Goal: Task Accomplishment & Management: Manage account settings

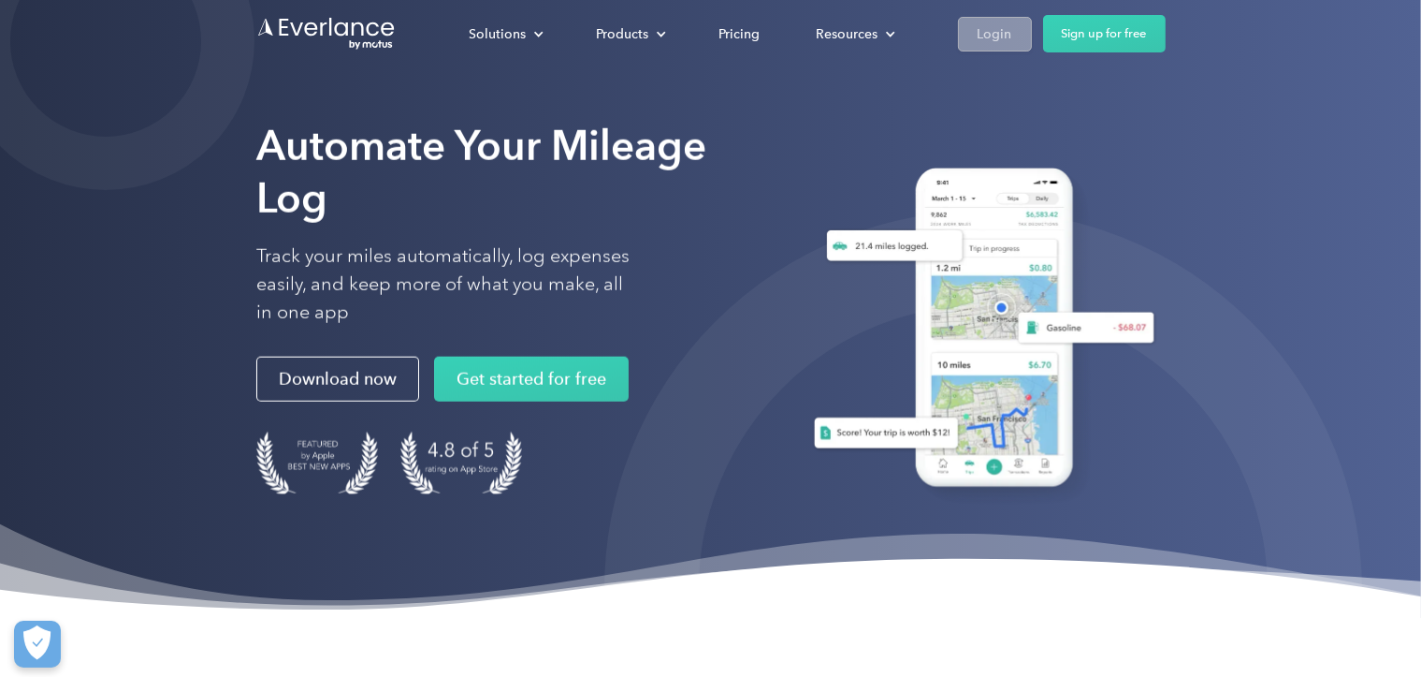
click at [1013, 36] on link "Login" at bounding box center [995, 34] width 74 height 35
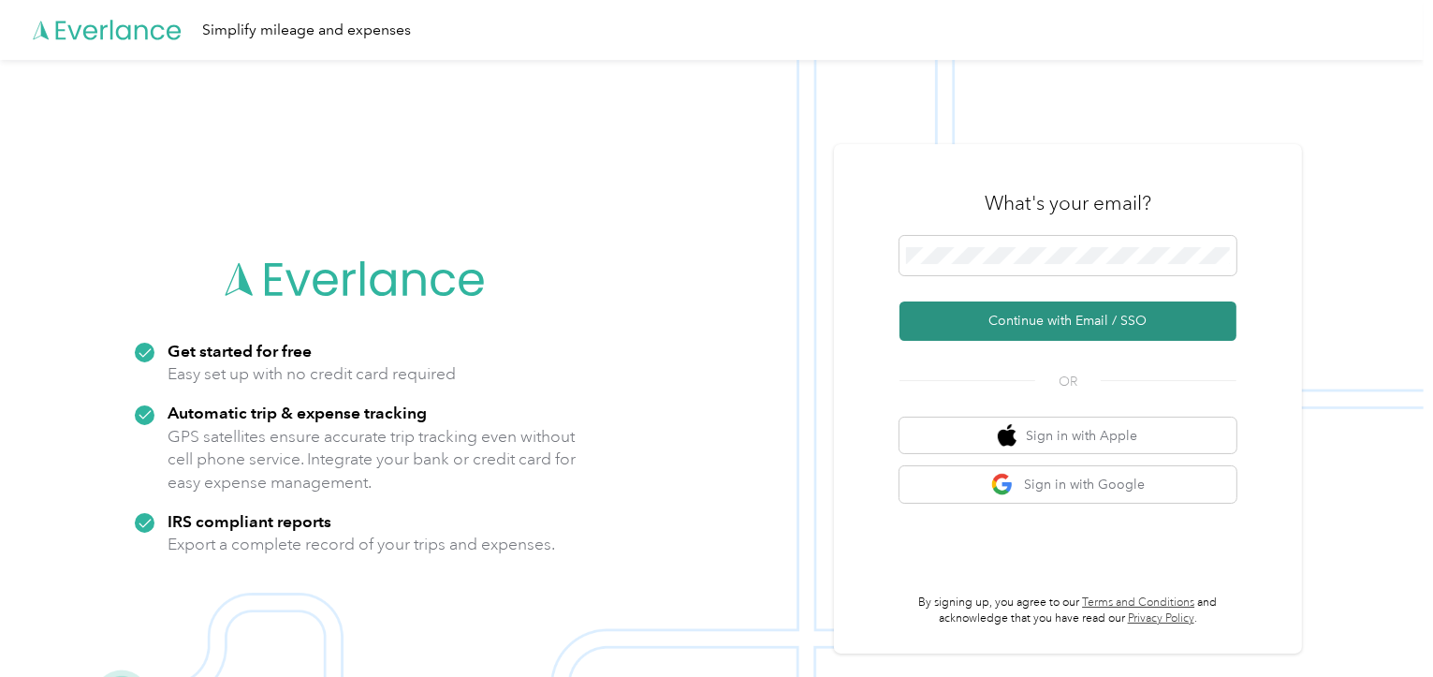
click at [1071, 320] on button "Continue with Email / SSO" at bounding box center [1067, 320] width 337 height 39
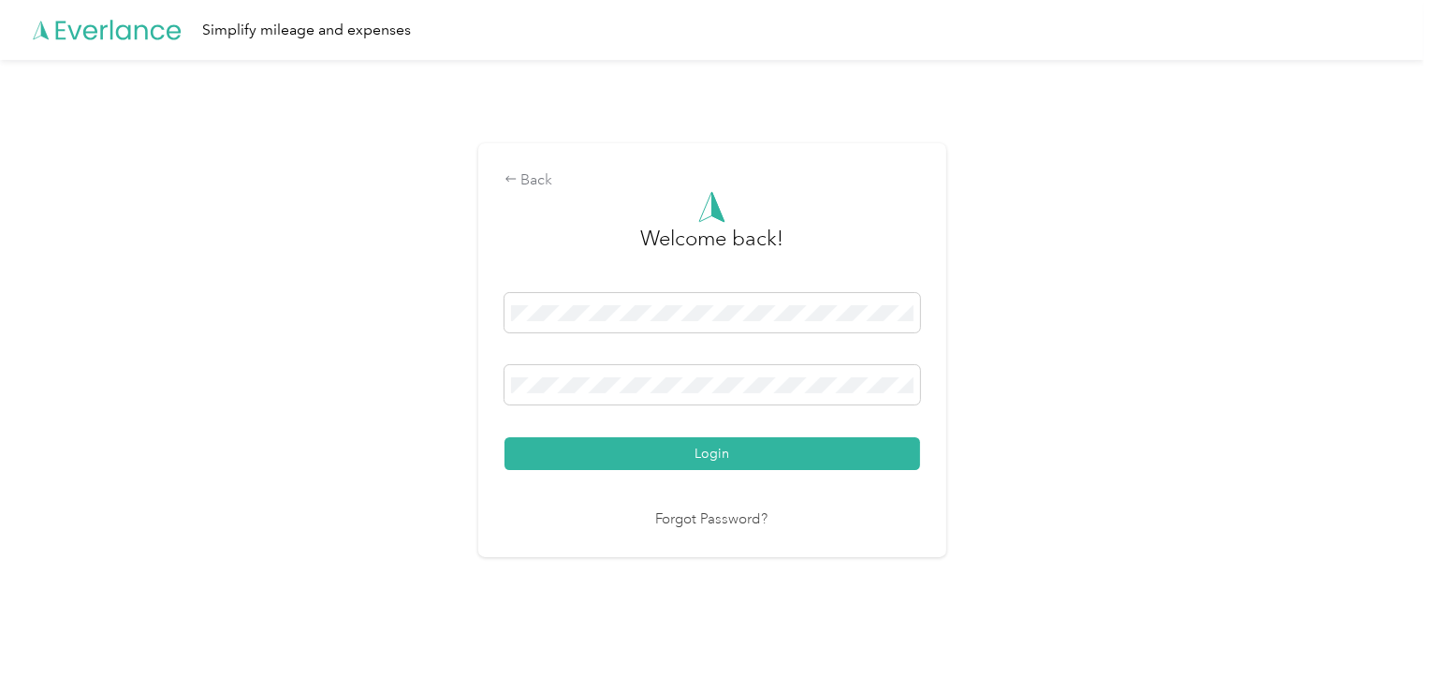
click at [718, 520] on link "Forgot Password?" at bounding box center [712, 520] width 112 height 22
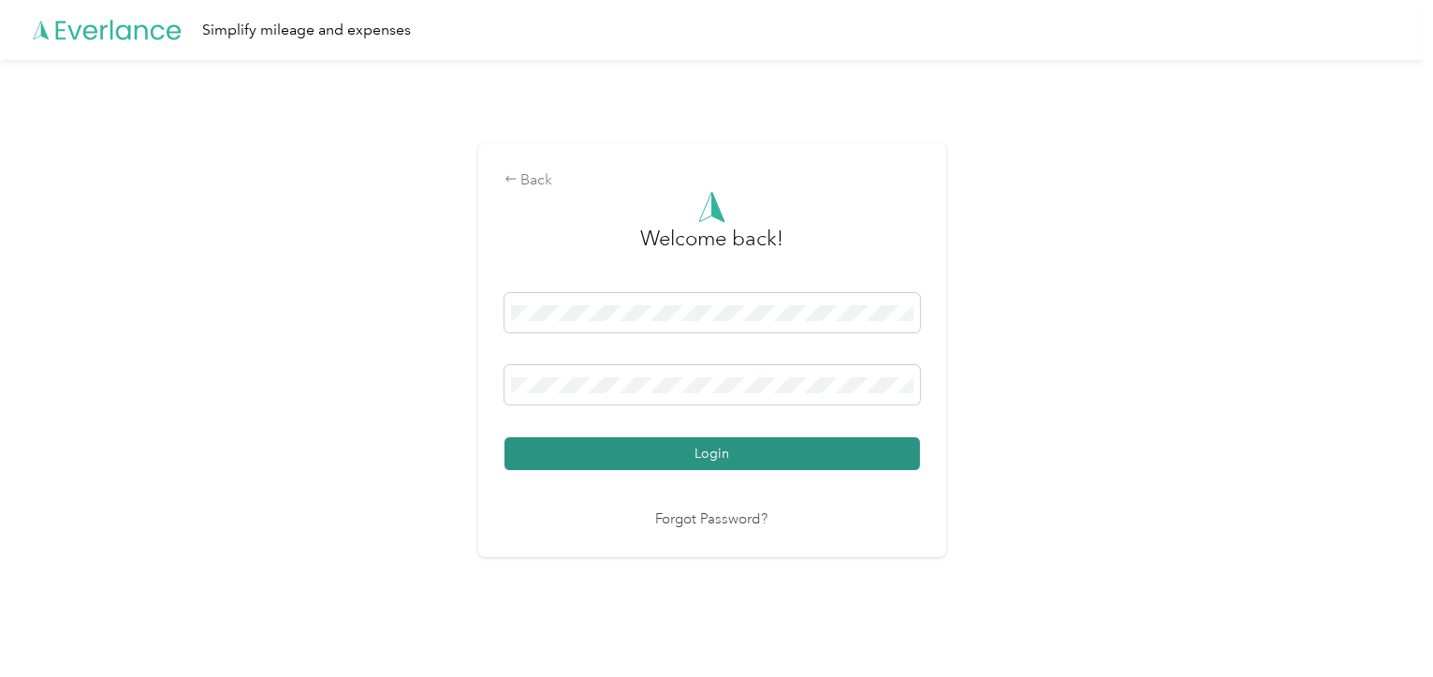
click at [729, 461] on button "Login" at bounding box center [711, 453] width 415 height 33
click at [737, 458] on button "Login" at bounding box center [711, 453] width 415 height 33
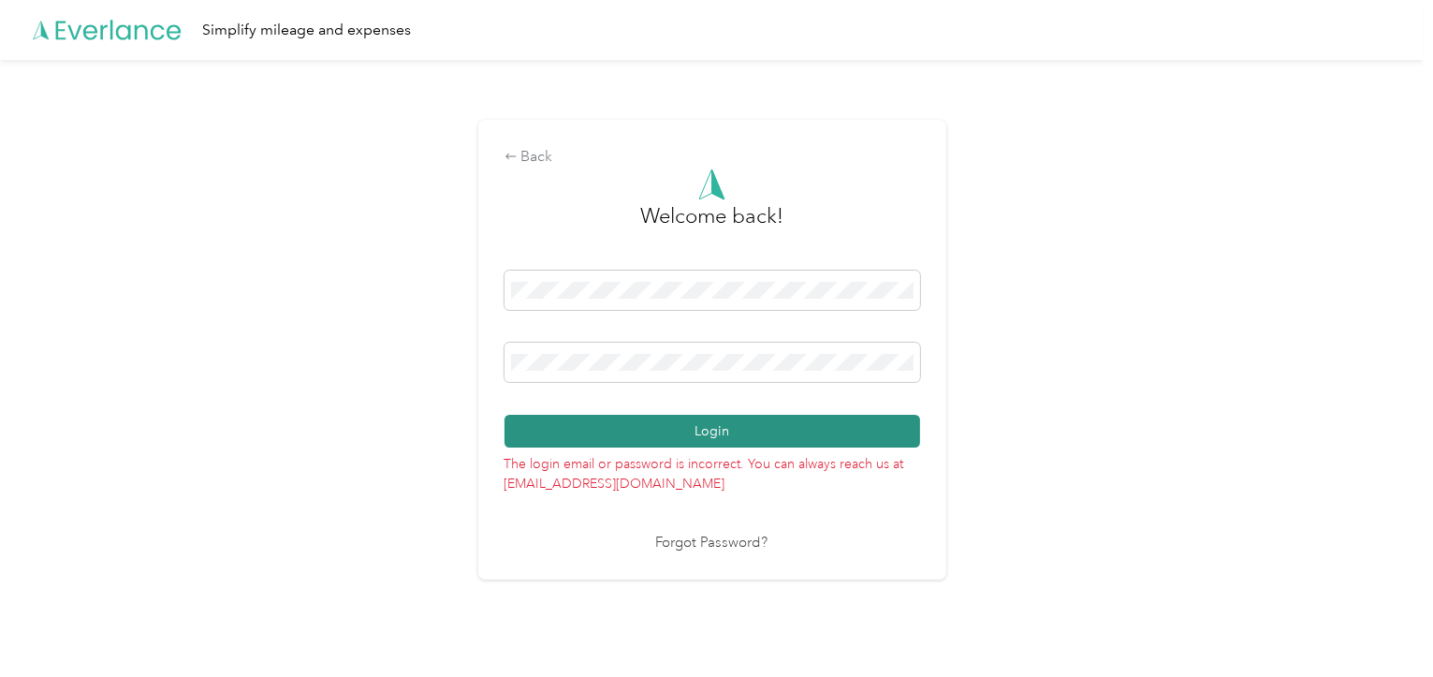
click at [711, 429] on button "Login" at bounding box center [711, 431] width 415 height 33
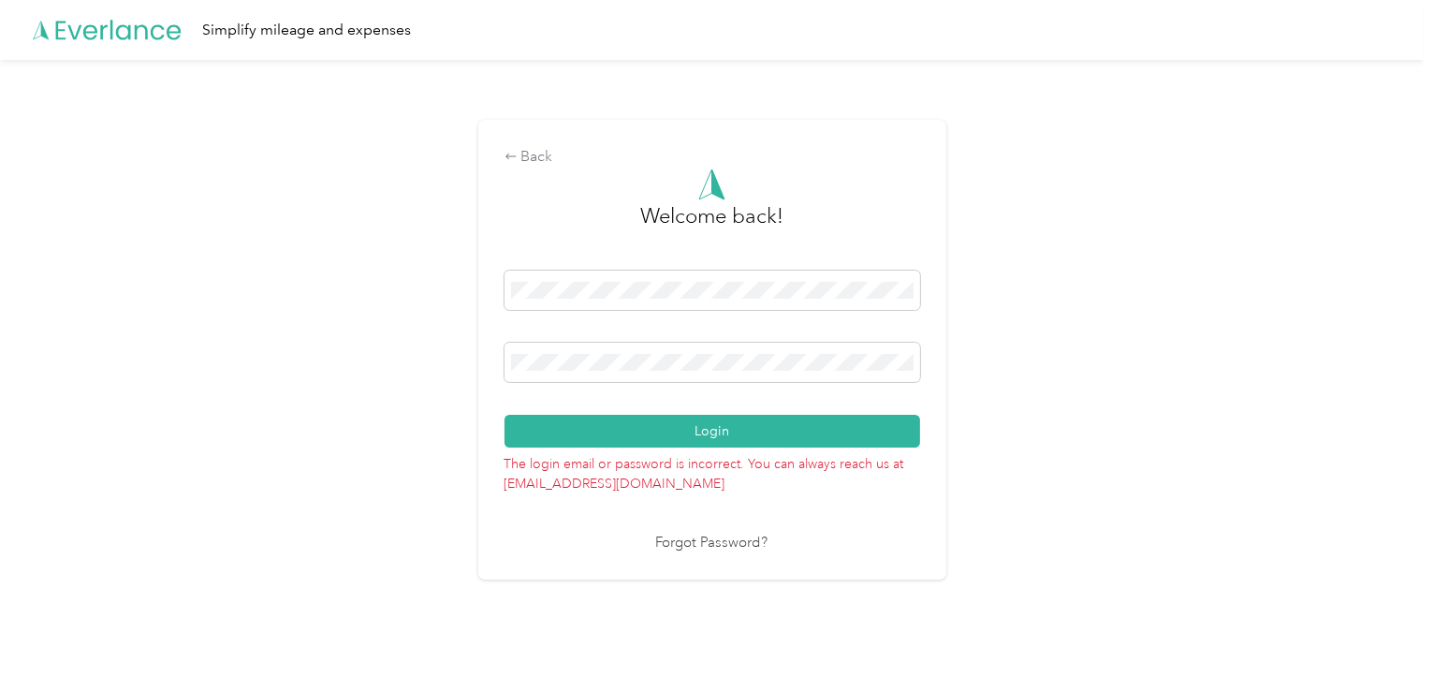
click at [708, 537] on link "Forgot Password?" at bounding box center [712, 543] width 112 height 22
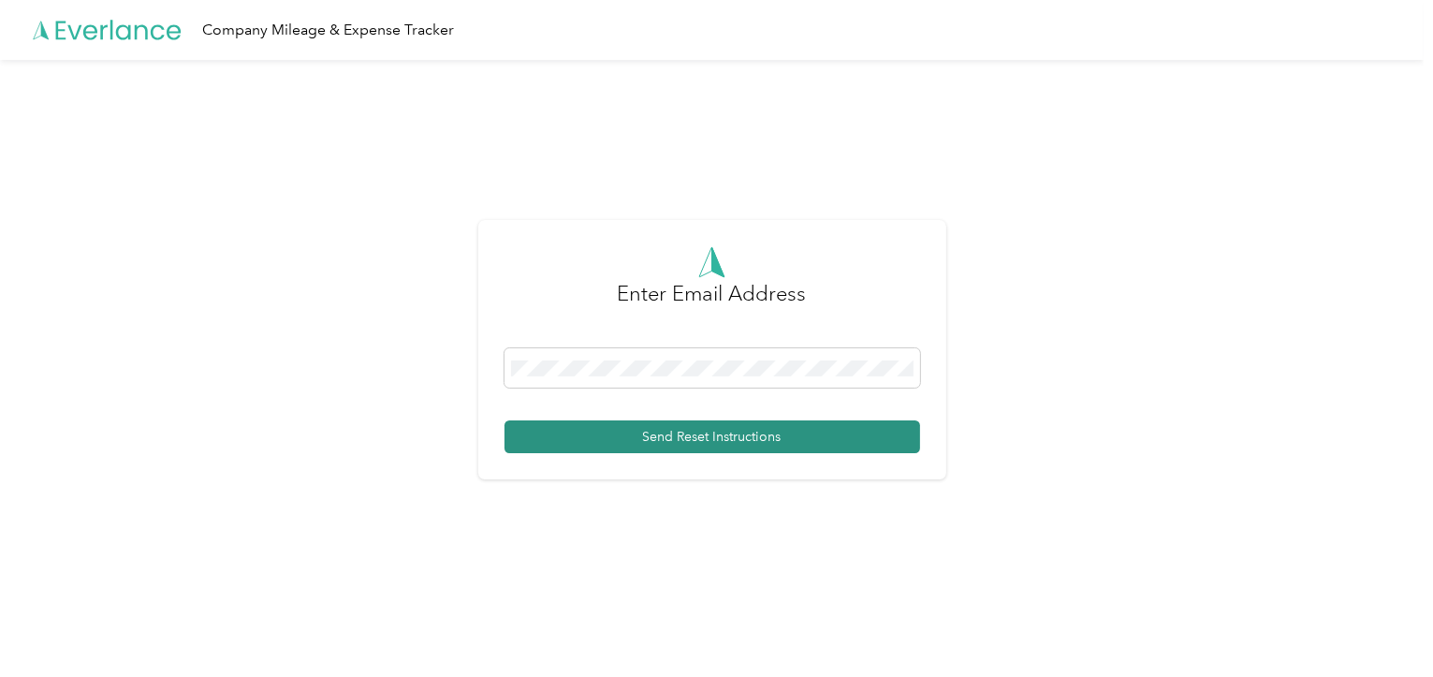
click at [705, 442] on button "Send Reset Instructions" at bounding box center [711, 436] width 415 height 33
click at [707, 440] on button "Send Reset Instructions" at bounding box center [711, 436] width 415 height 33
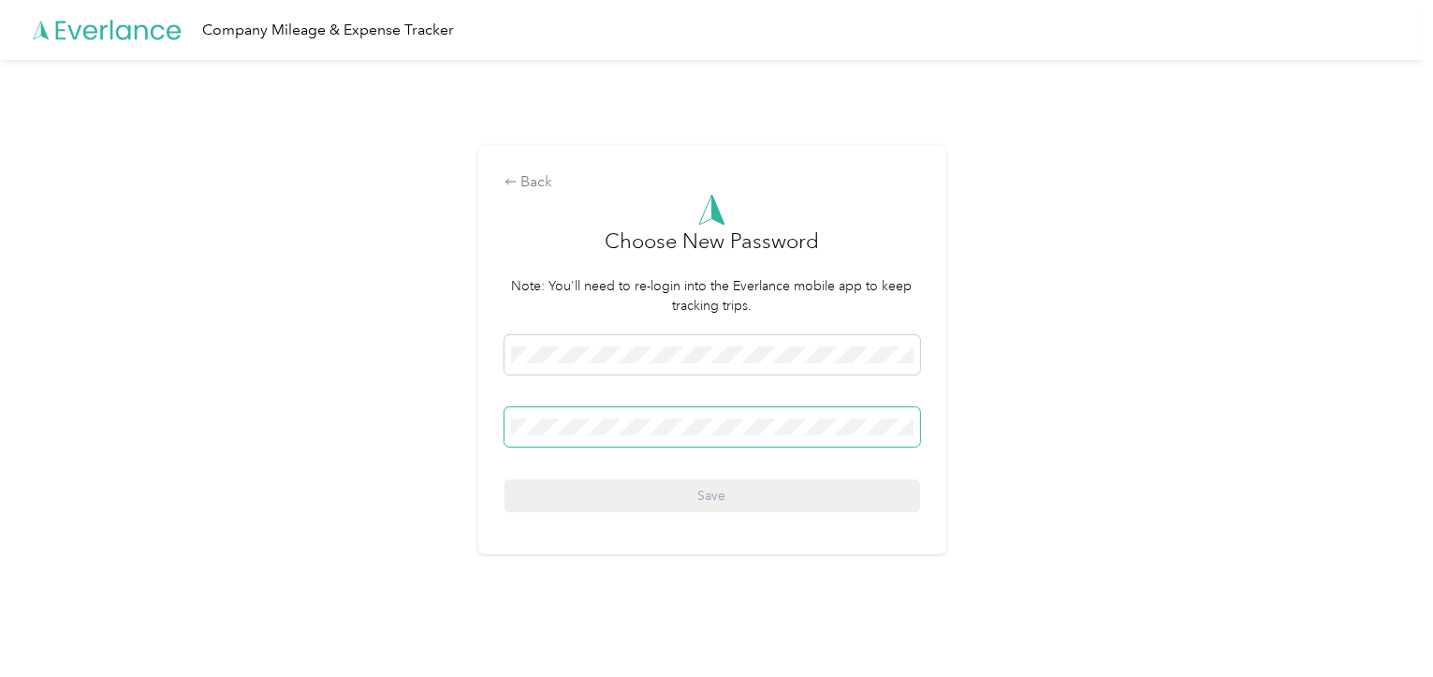
click at [511, 424] on span at bounding box center [711, 426] width 415 height 39
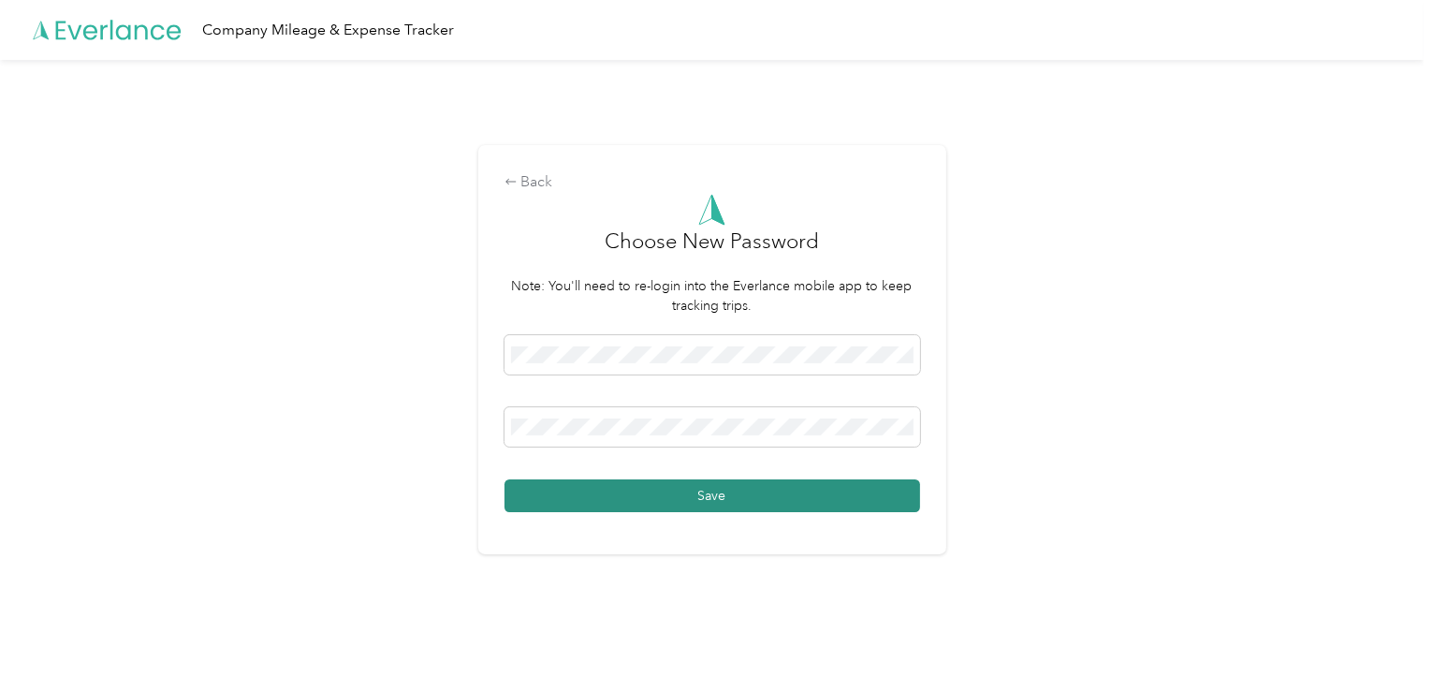
click at [717, 500] on button "Save" at bounding box center [711, 495] width 415 height 33
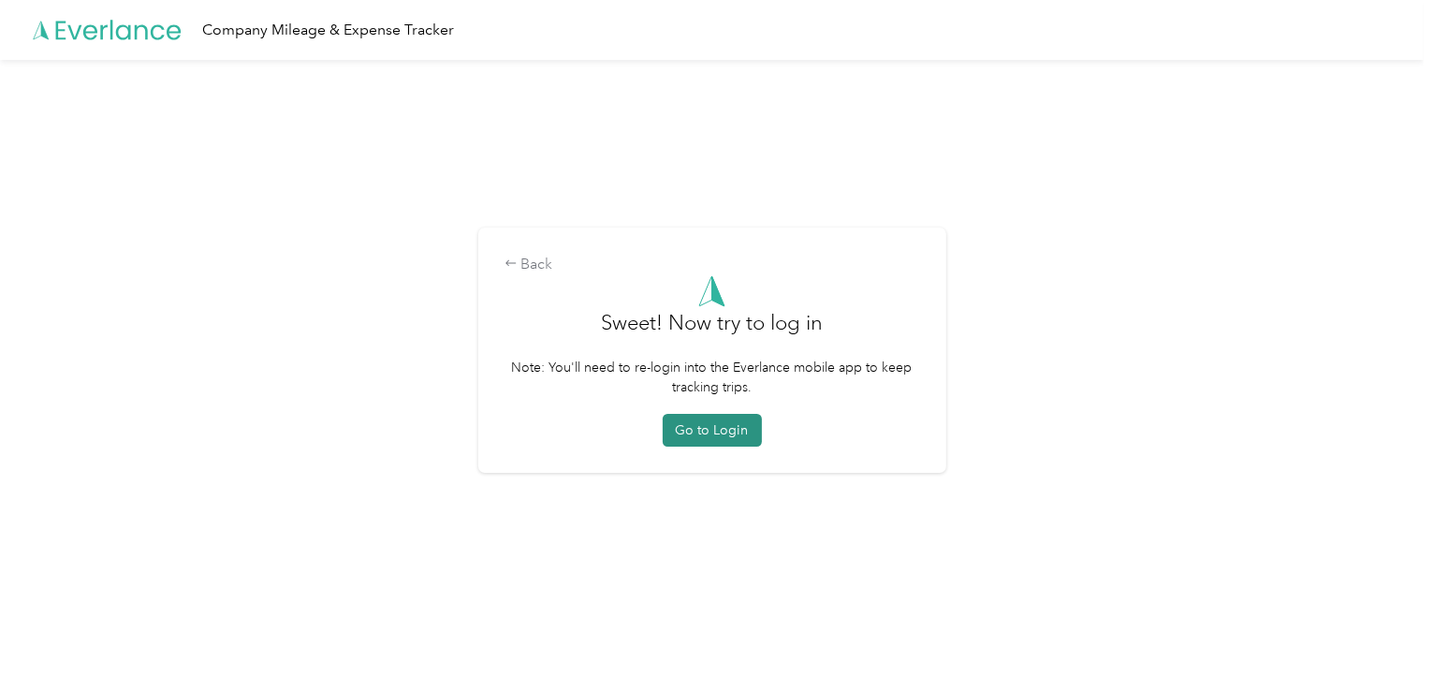
click at [726, 432] on button "Go to Login" at bounding box center [712, 430] width 99 height 33
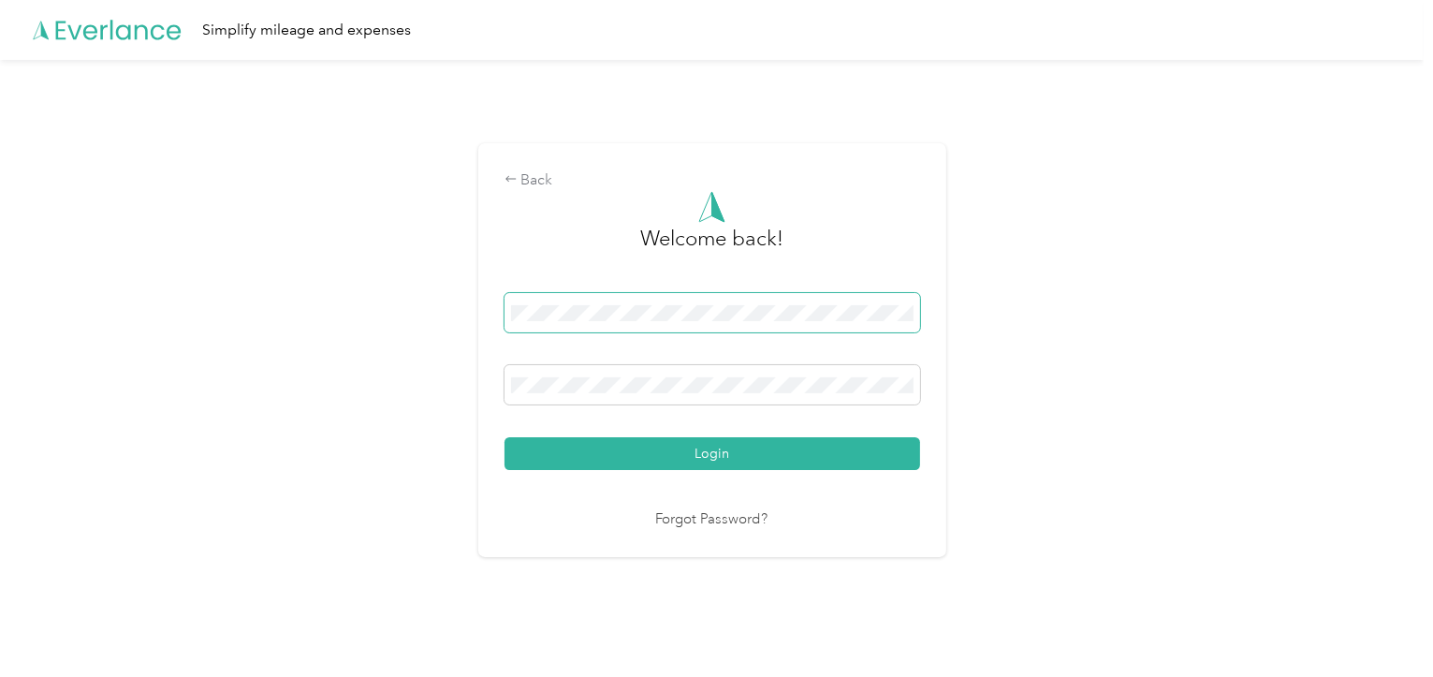
click at [535, 301] on span at bounding box center [711, 312] width 415 height 39
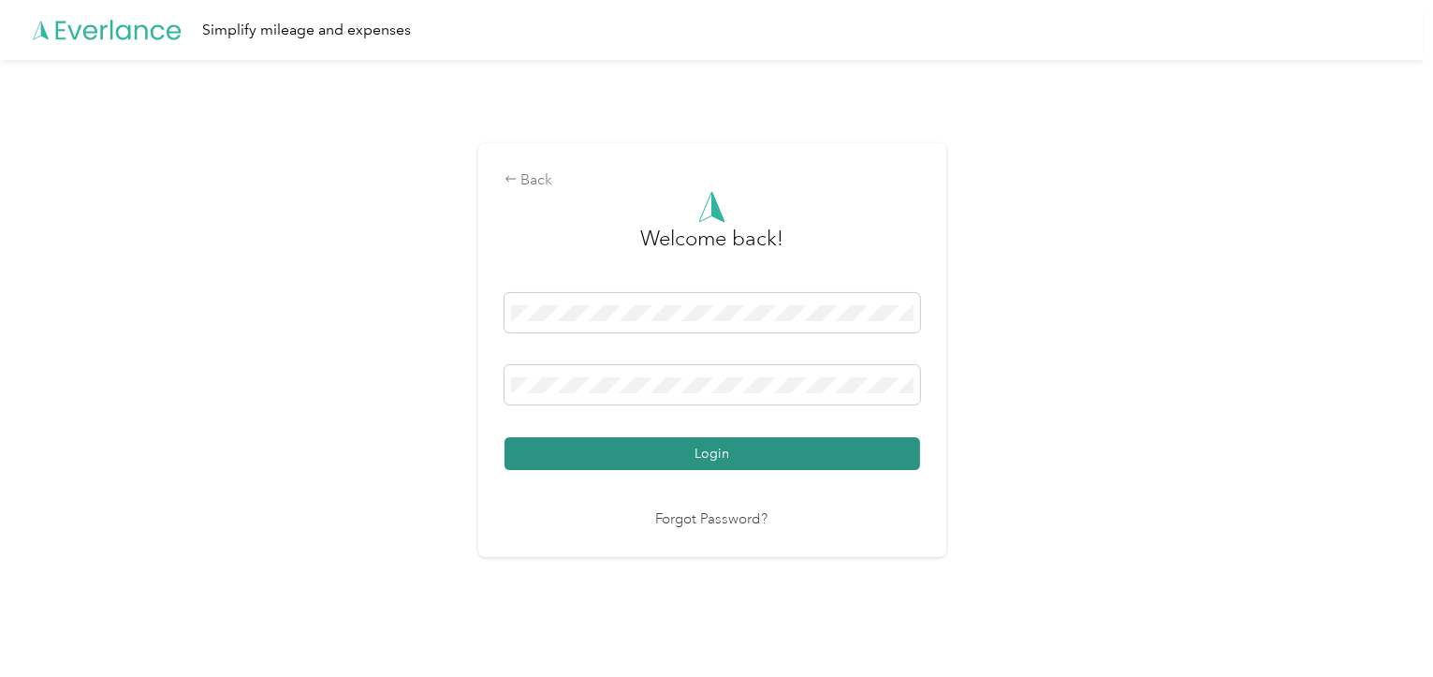
click at [709, 459] on button "Login" at bounding box center [711, 453] width 415 height 33
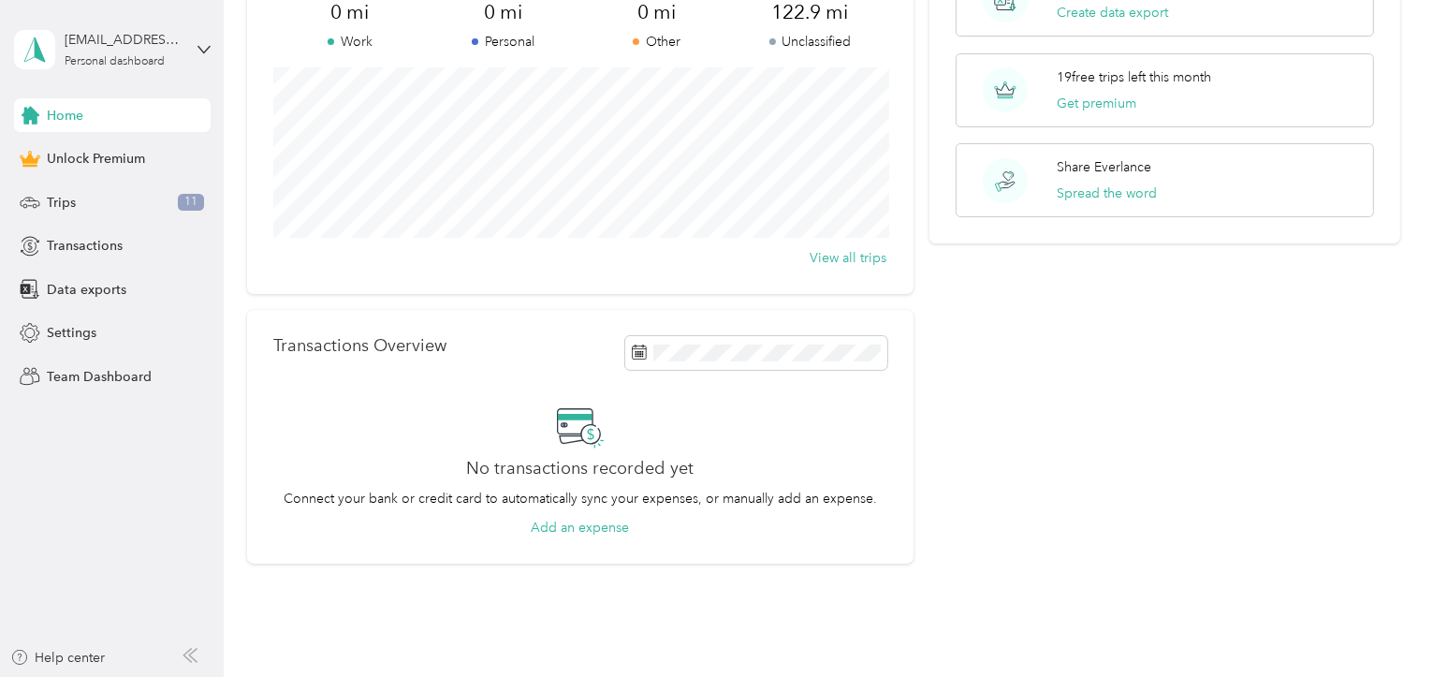
scroll to position [187, 0]
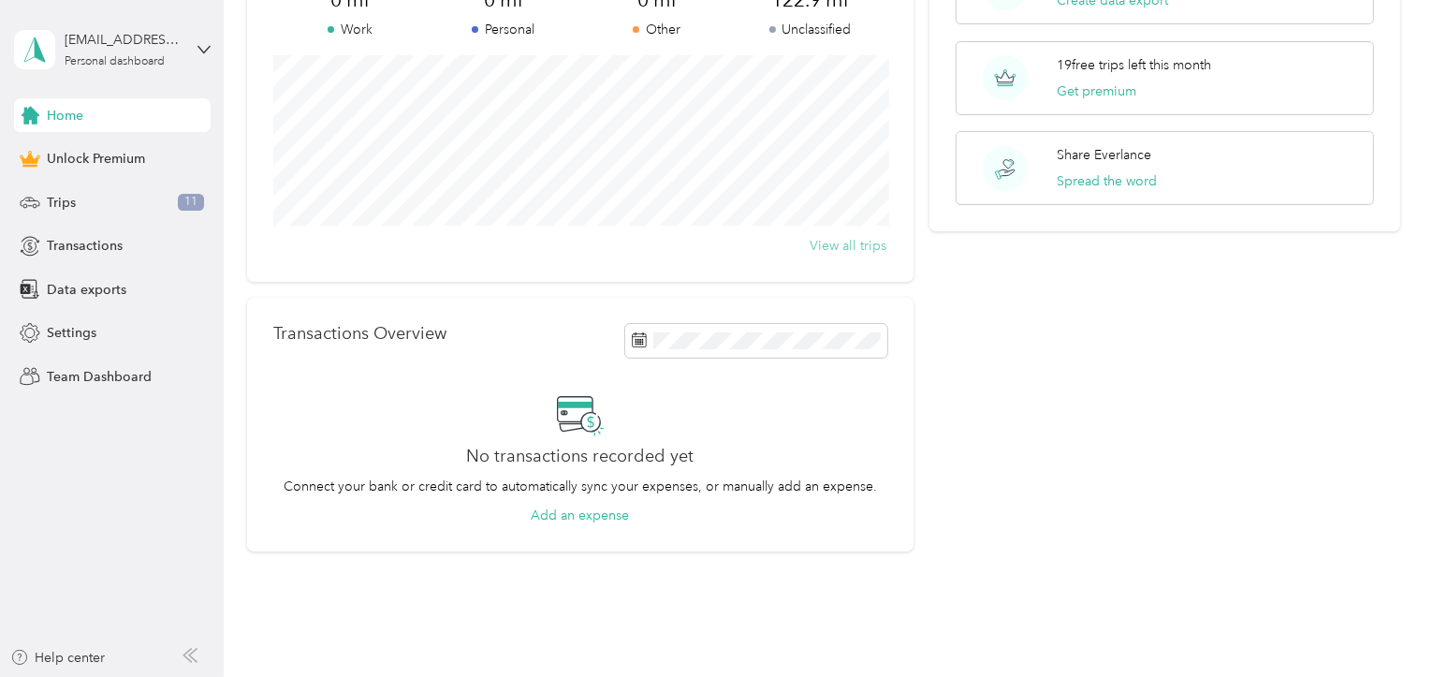
click at [854, 247] on button "View all trips" at bounding box center [848, 246] width 77 height 20
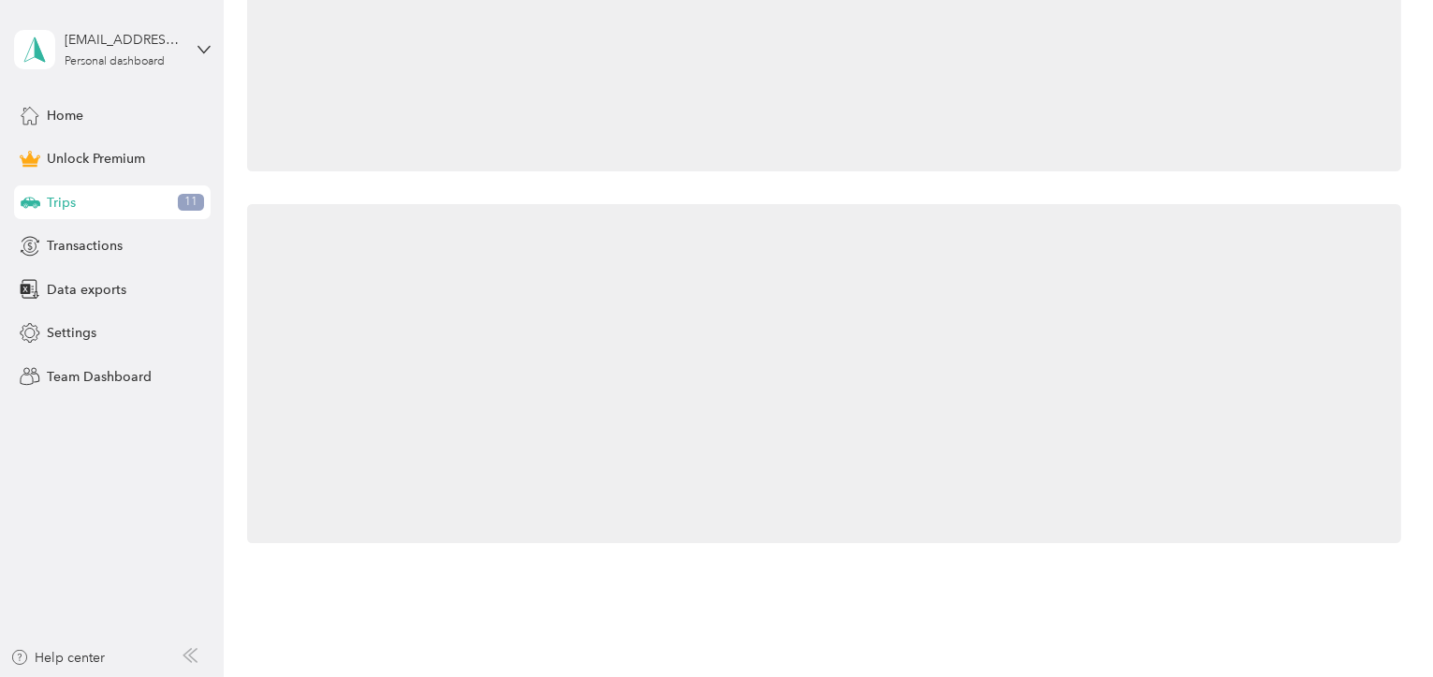
scroll to position [156, 0]
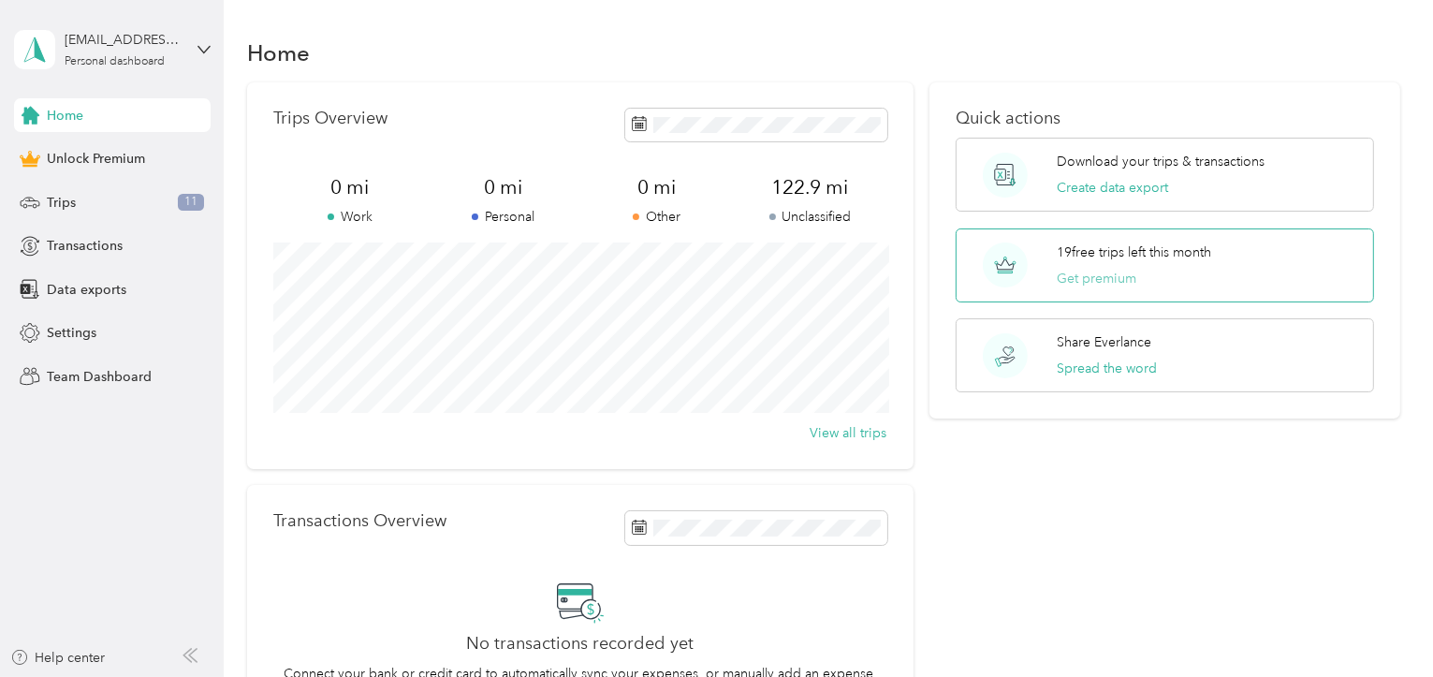
click at [1110, 276] on button "Get premium" at bounding box center [1097, 279] width 80 height 20
click at [849, 434] on button "View all trips" at bounding box center [848, 433] width 77 height 20
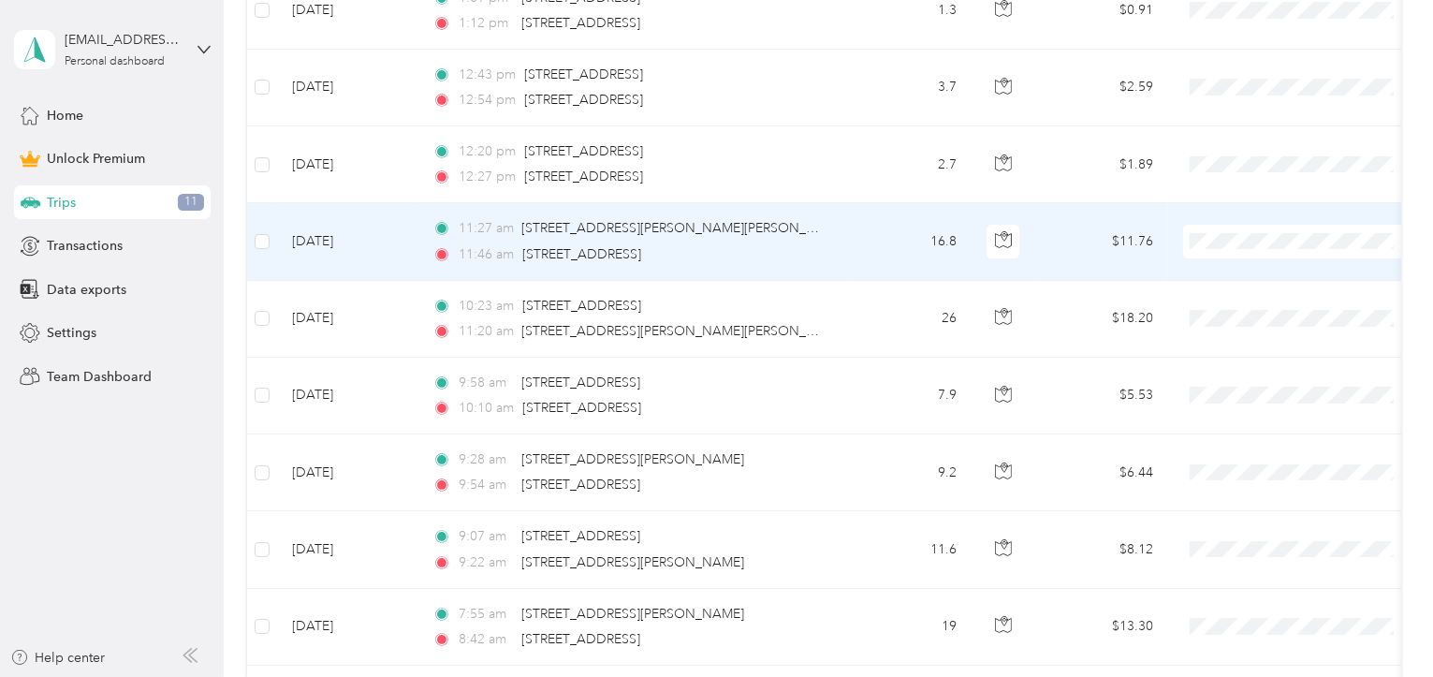
scroll to position [329, 0]
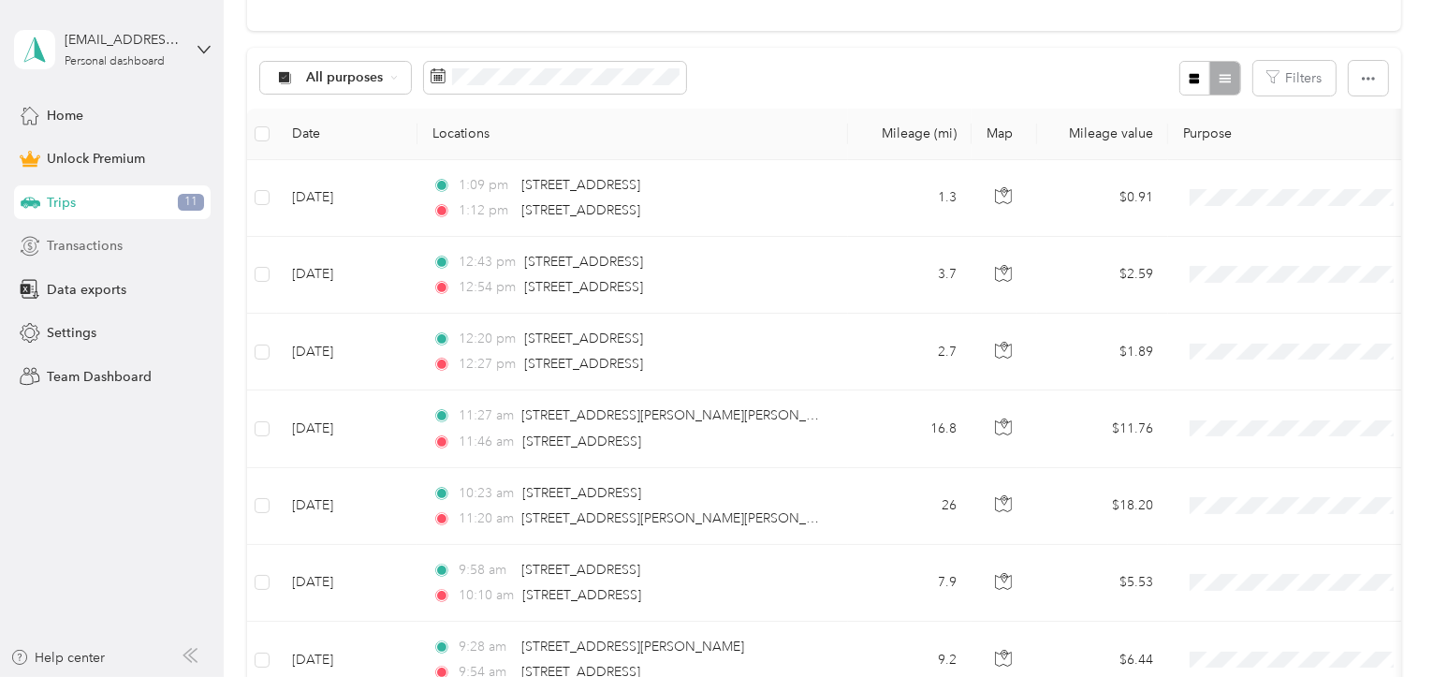
click at [79, 237] on span "Transactions" at bounding box center [85, 246] width 76 height 20
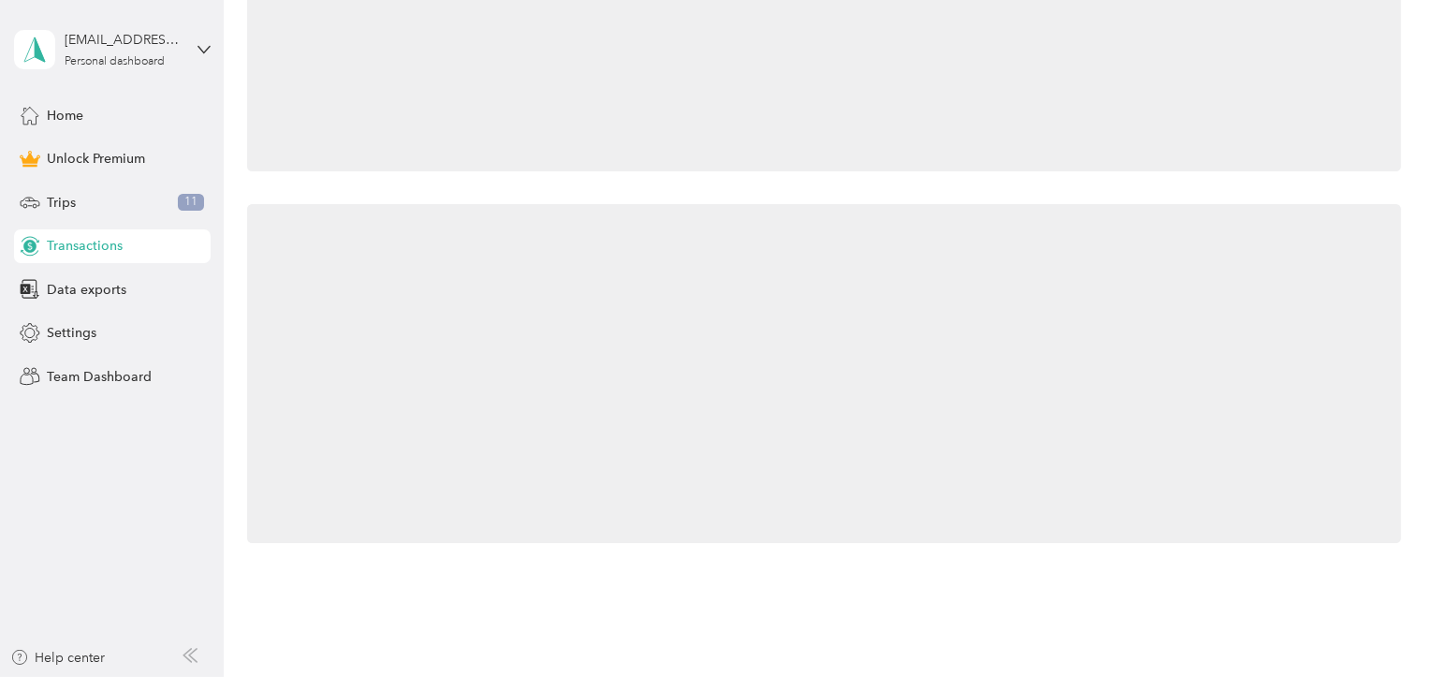
scroll to position [156, 0]
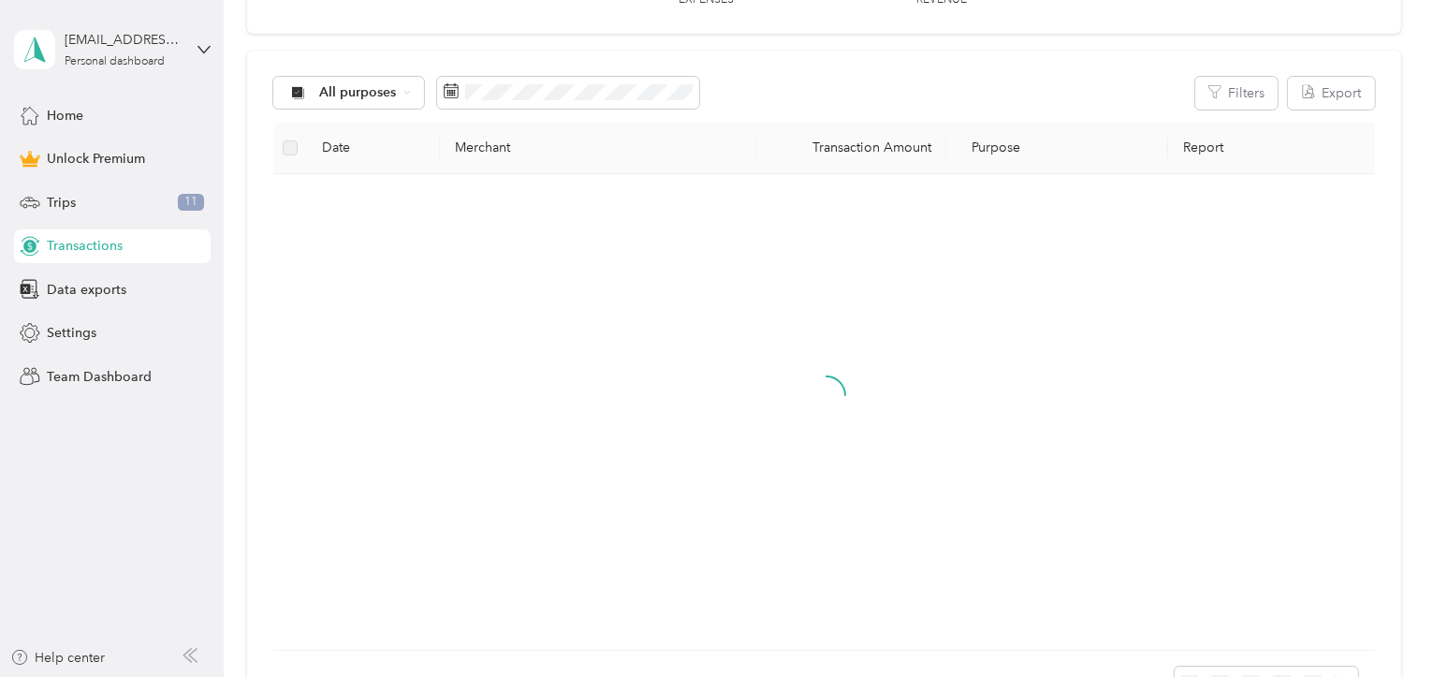
scroll to position [329, 0]
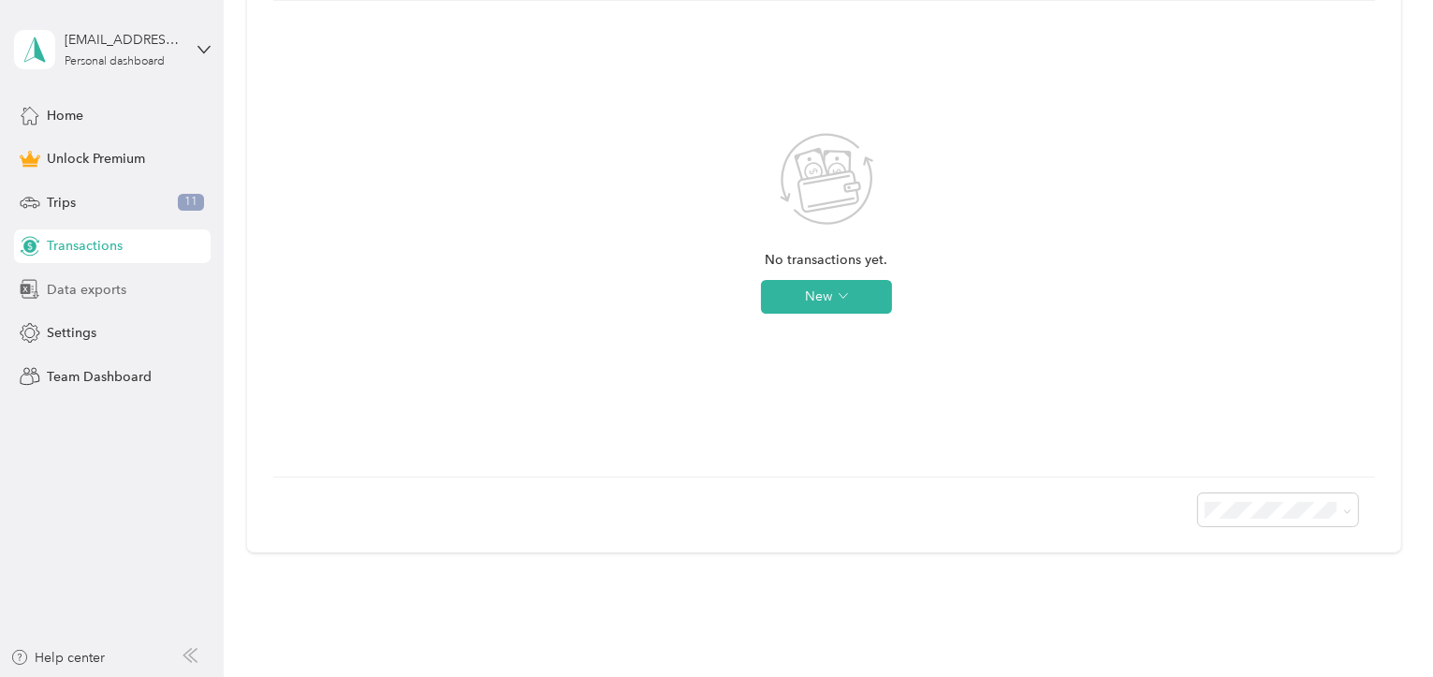
click at [85, 285] on span "Data exports" at bounding box center [87, 290] width 80 height 20
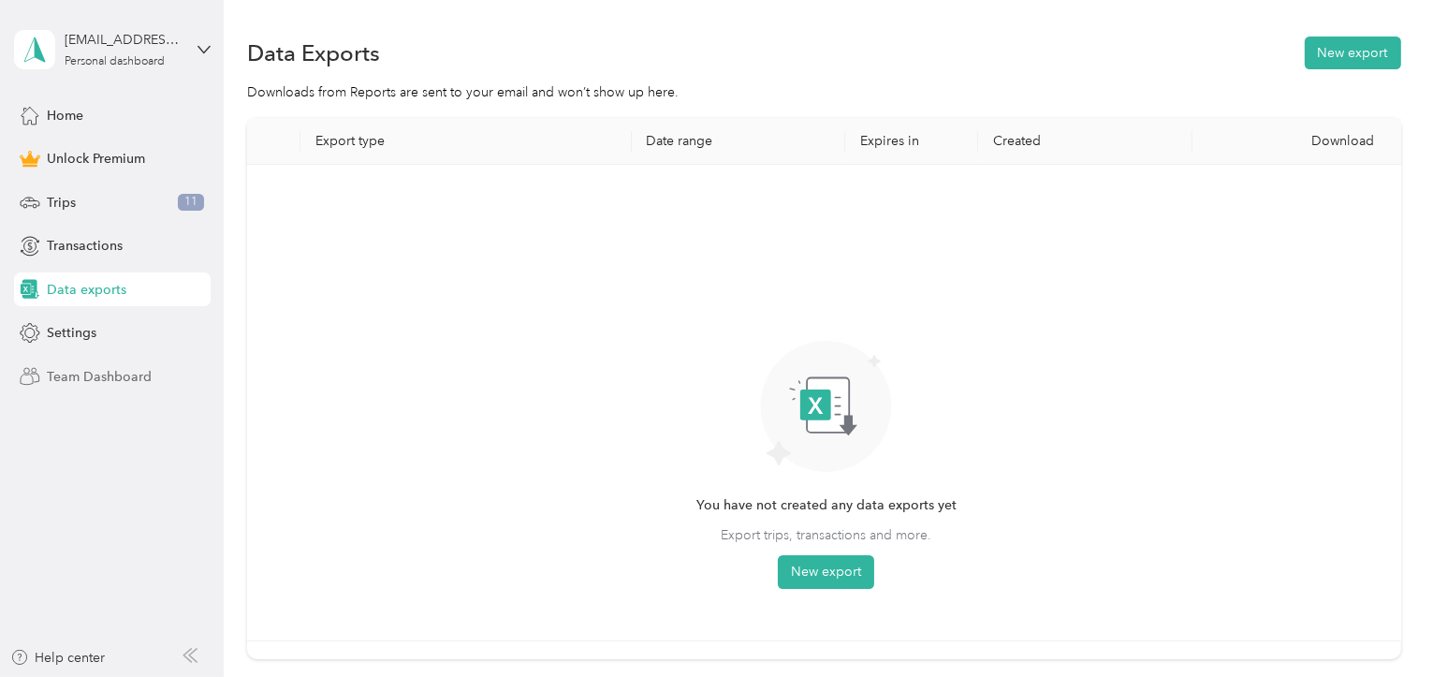
click at [95, 372] on span "Team Dashboard" at bounding box center [99, 377] width 105 height 20
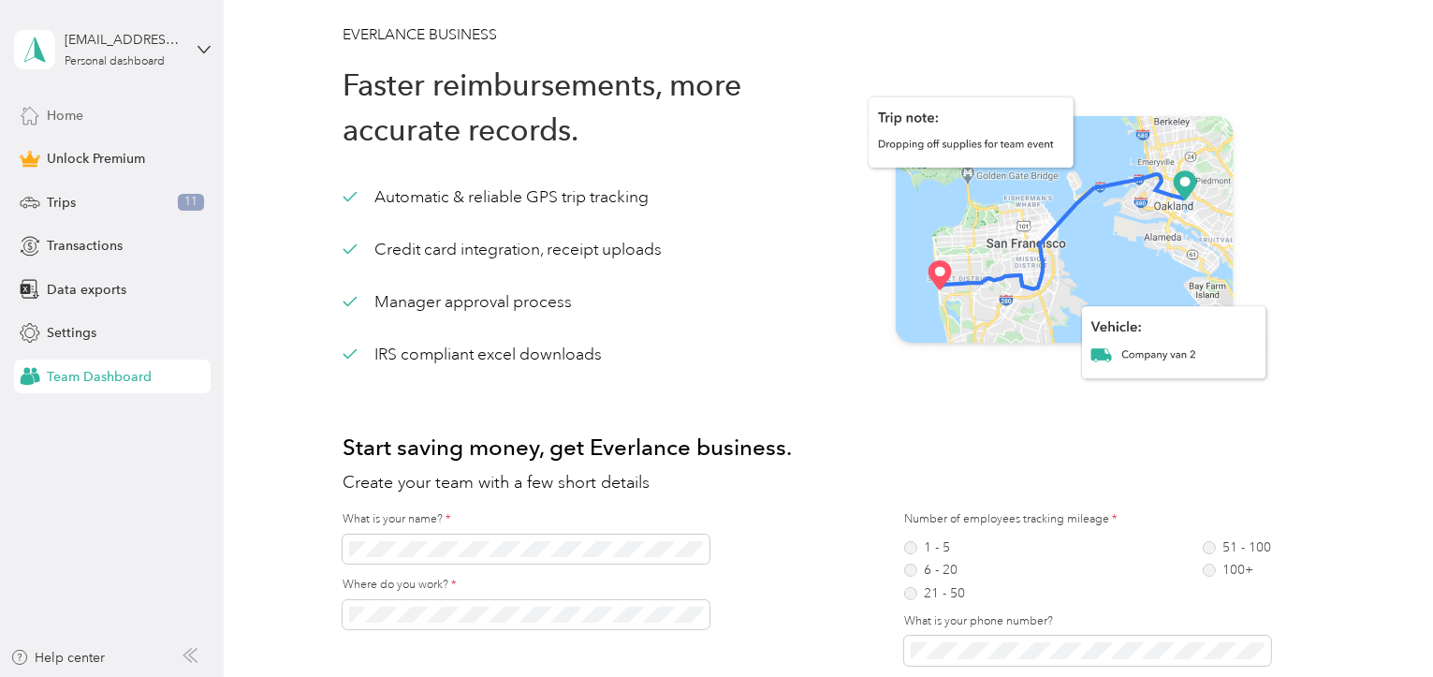
click at [71, 111] on span "Home" at bounding box center [65, 116] width 36 height 20
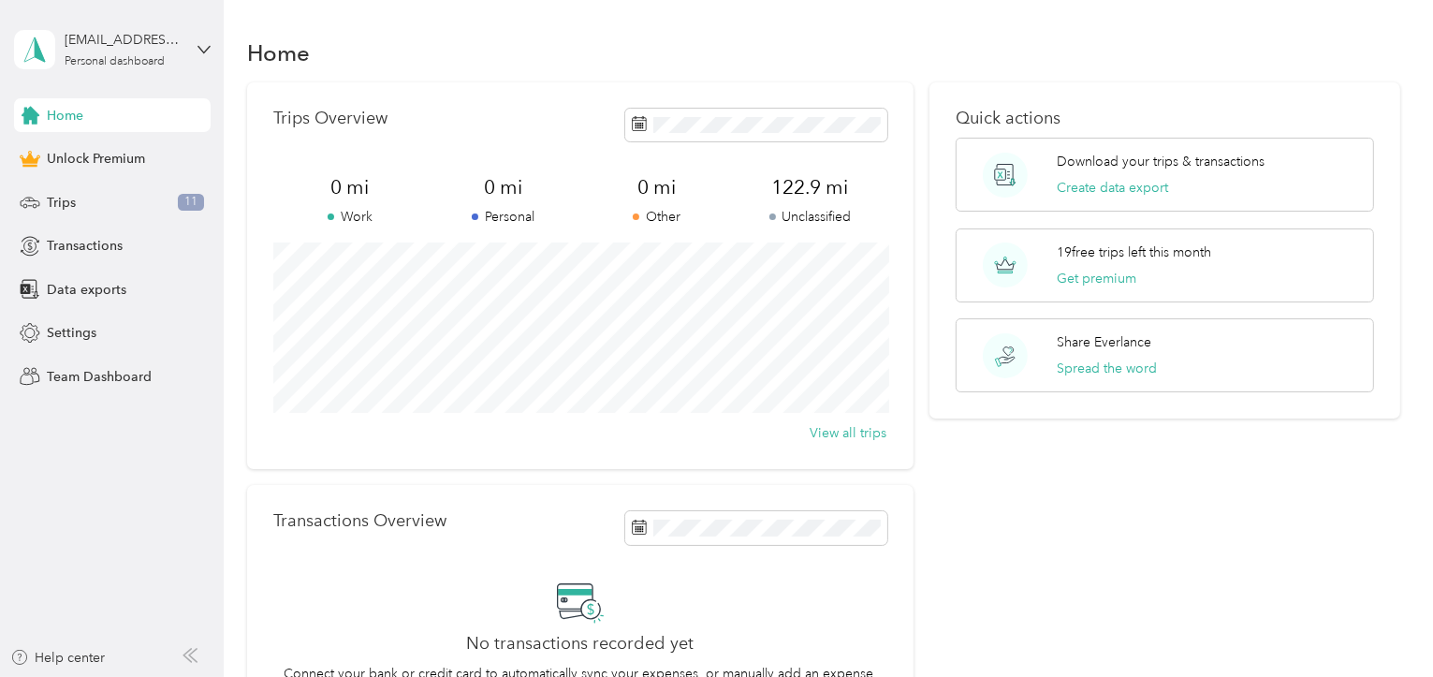
click at [49, 111] on span "Home" at bounding box center [65, 116] width 36 height 20
click at [198, 47] on icon at bounding box center [203, 49] width 13 height 13
click at [605, 56] on div "Home" at bounding box center [824, 52] width 1154 height 39
click at [56, 204] on span "Trips" at bounding box center [61, 203] width 29 height 20
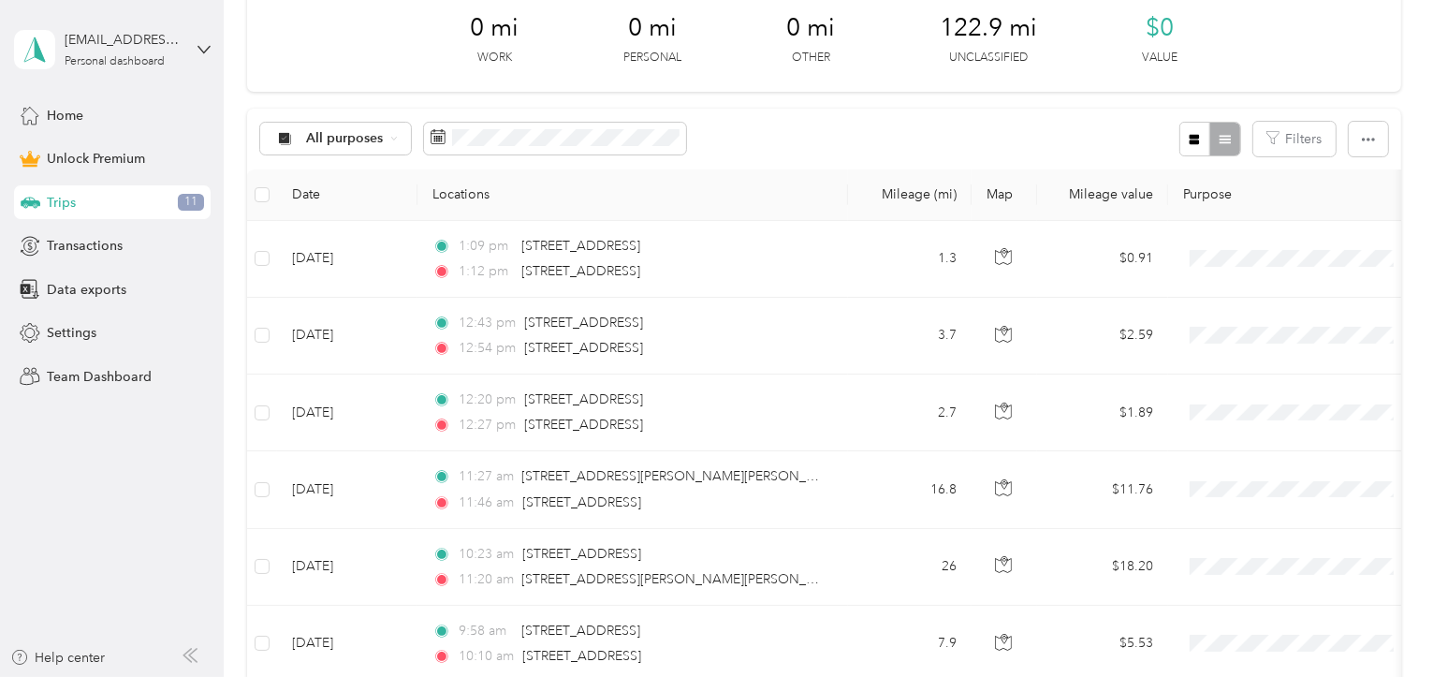
scroll to position [281, 0]
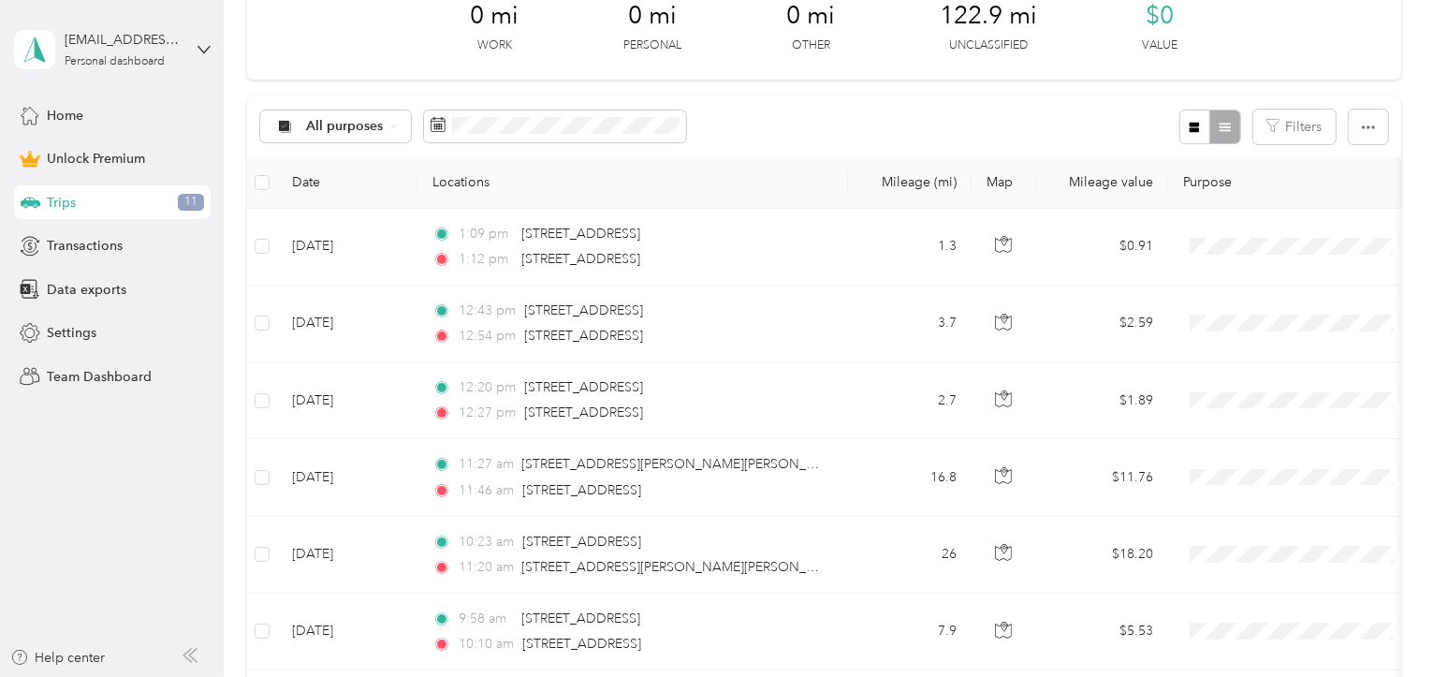
click at [1224, 182] on th "Purpose" at bounding box center [1299, 182] width 262 height 51
click at [1310, 127] on button "Filters" at bounding box center [1294, 126] width 82 height 35
click at [1371, 124] on icon "button" at bounding box center [1368, 127] width 13 height 13
click at [1237, 121] on div at bounding box center [1209, 126] width 61 height 35
click at [1025, 109] on div "All purposes Filters" at bounding box center [824, 126] width 1154 height 61
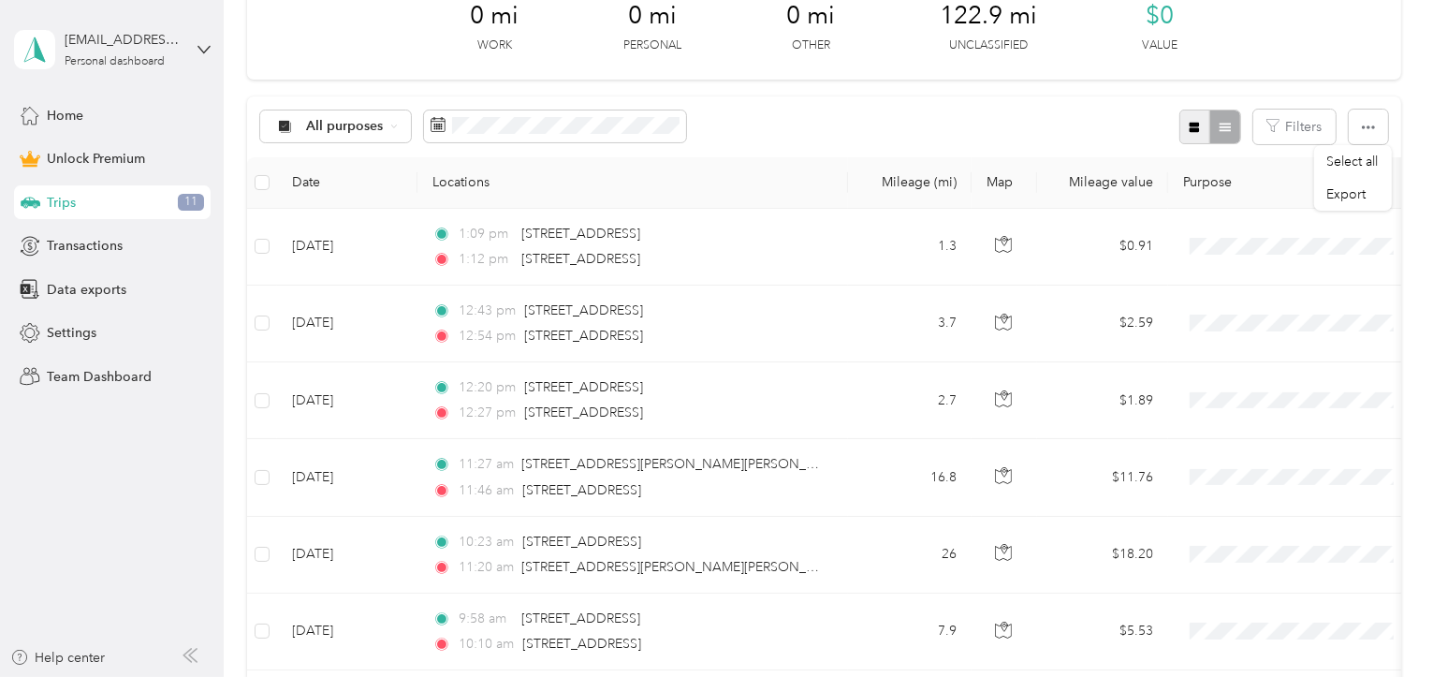
click at [1194, 132] on icon "button" at bounding box center [1194, 127] width 13 height 13
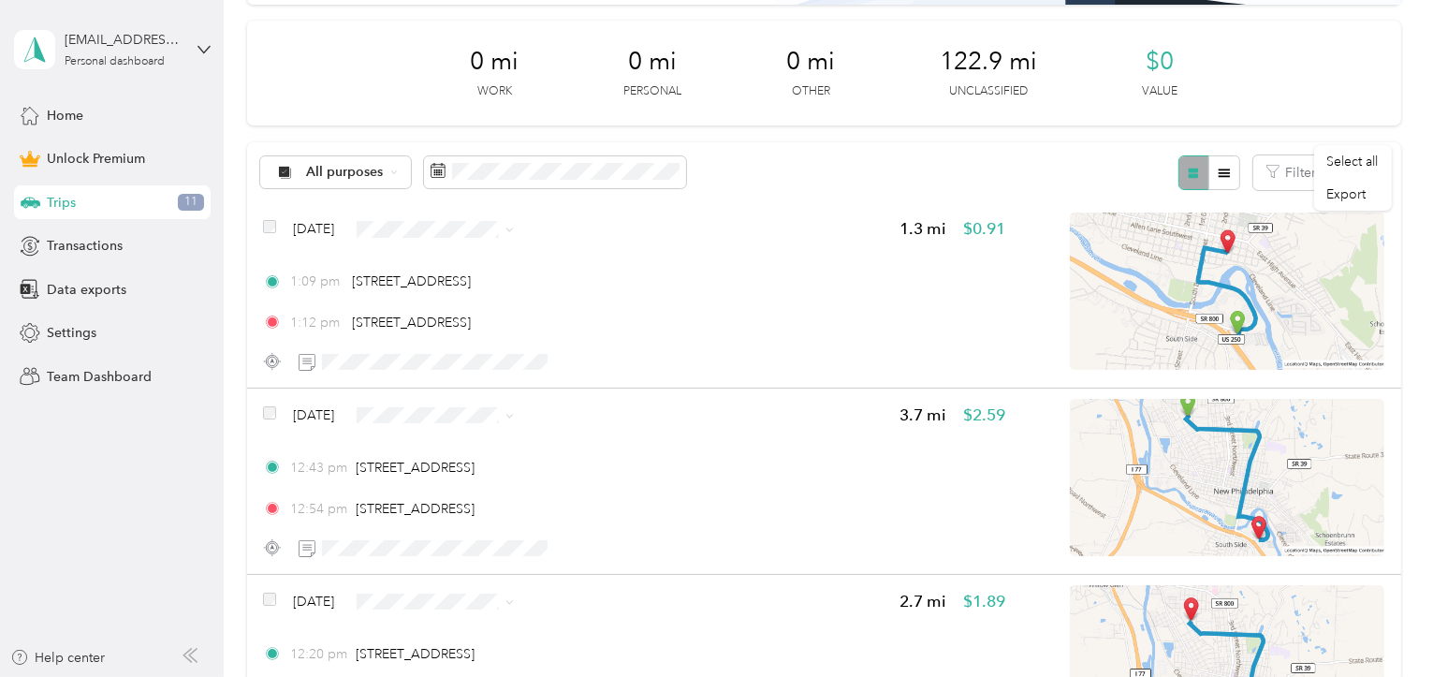
scroll to position [281, 0]
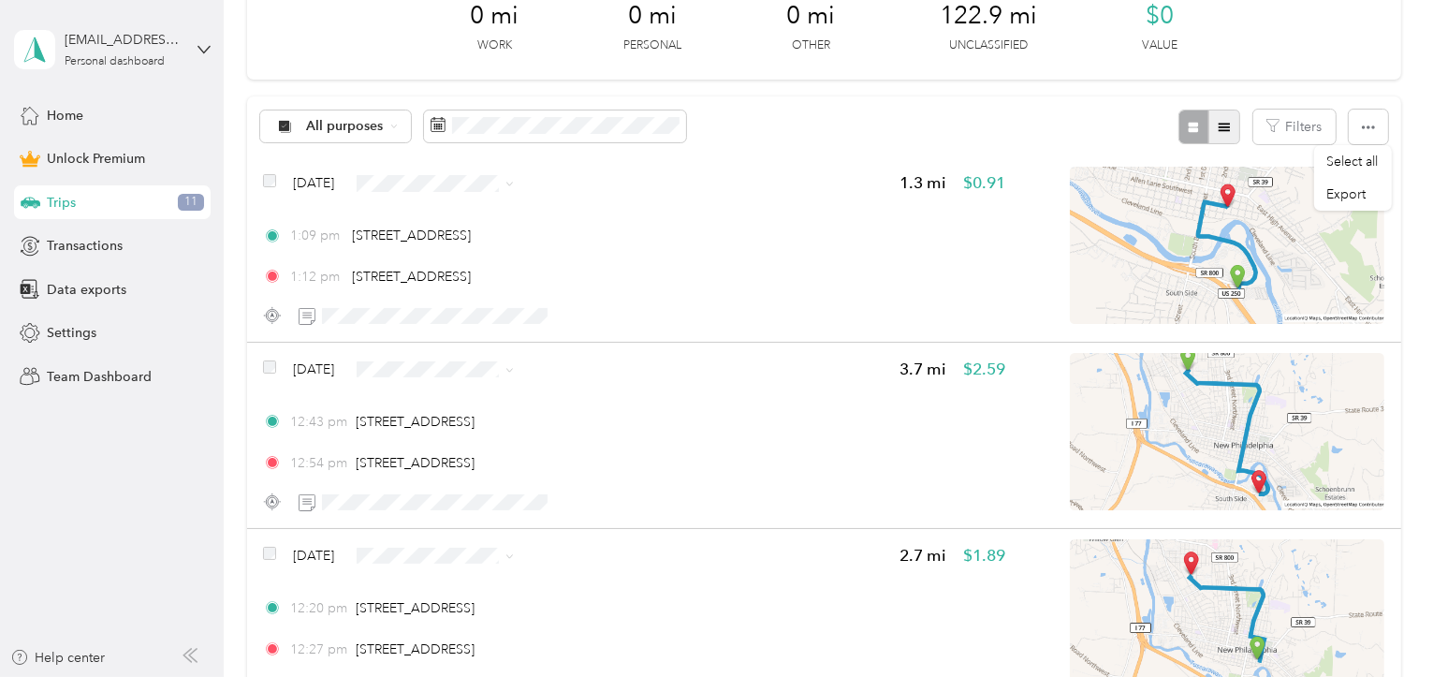
click at [1230, 124] on icon "button" at bounding box center [1223, 128] width 11 height 8
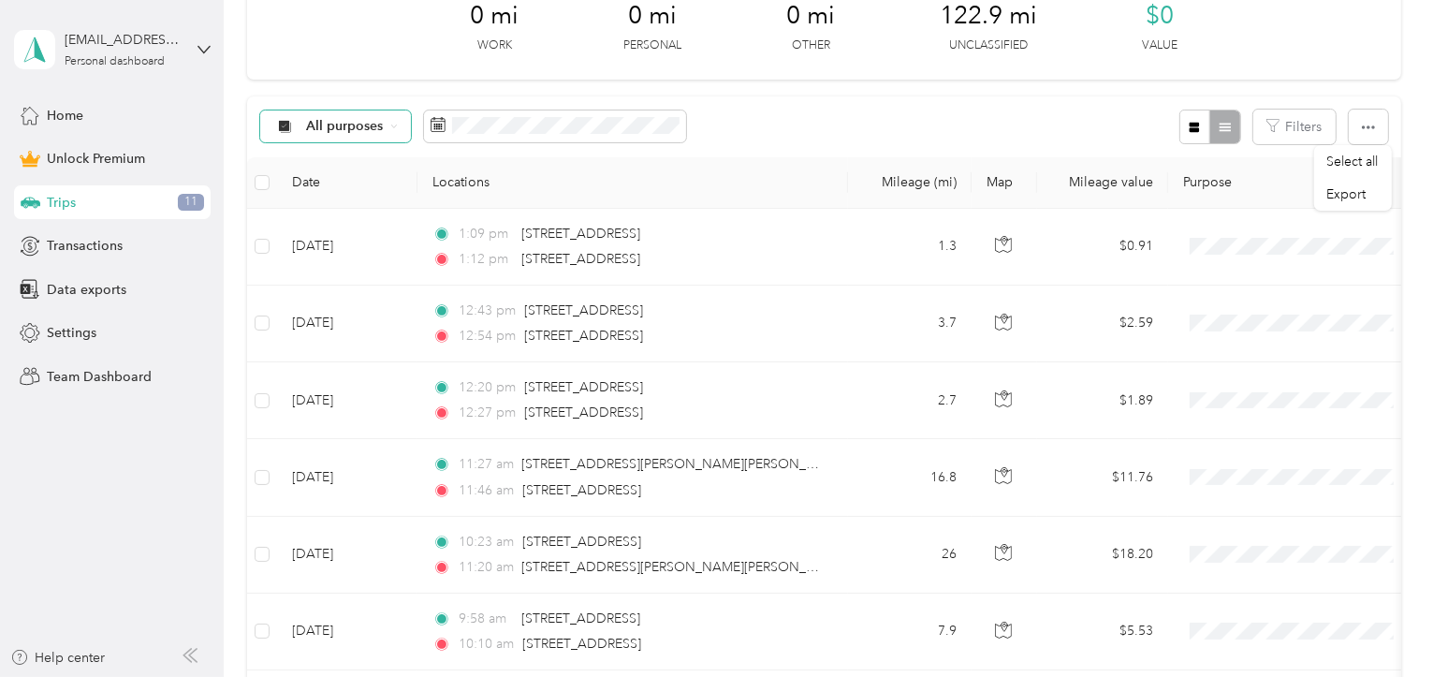
click at [334, 126] on span "All purposes" at bounding box center [345, 126] width 78 height 13
click at [324, 226] on span "Work" at bounding box center [361, 226] width 110 height 20
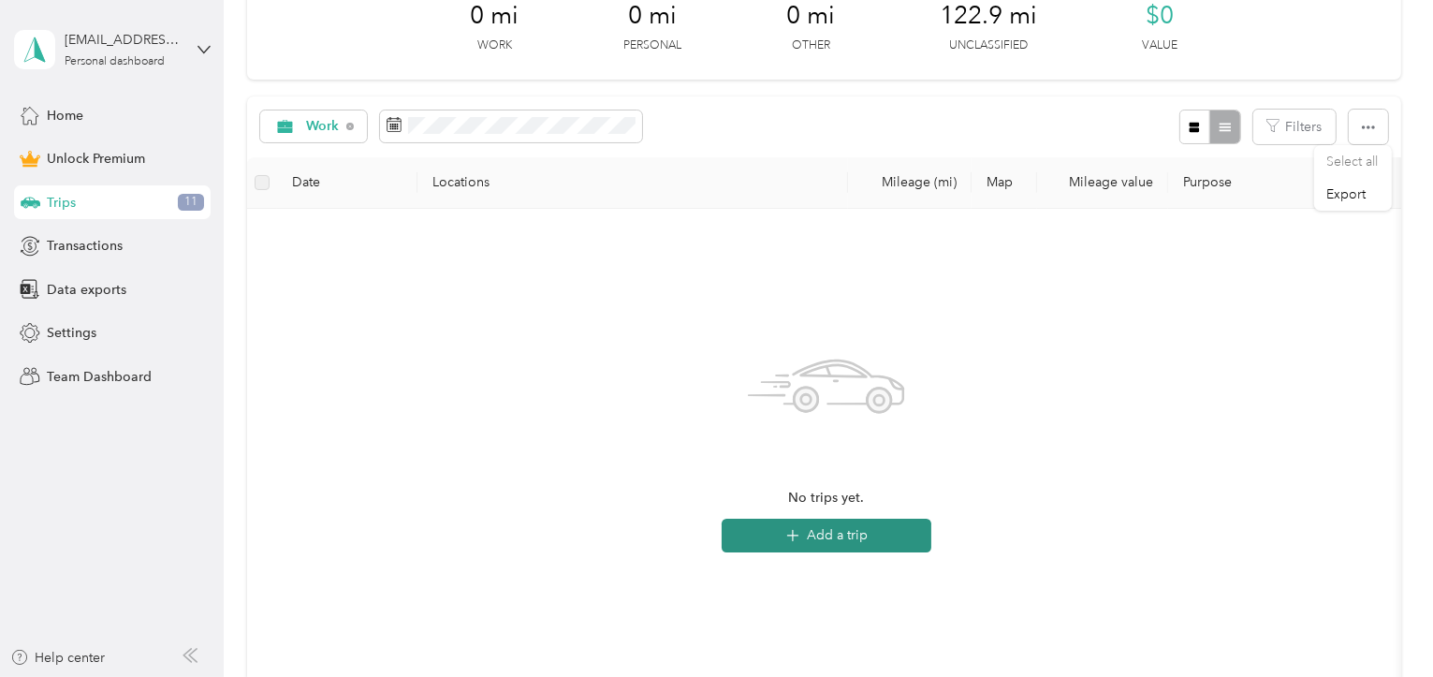
click at [843, 537] on button "Add a trip" at bounding box center [826, 535] width 210 height 34
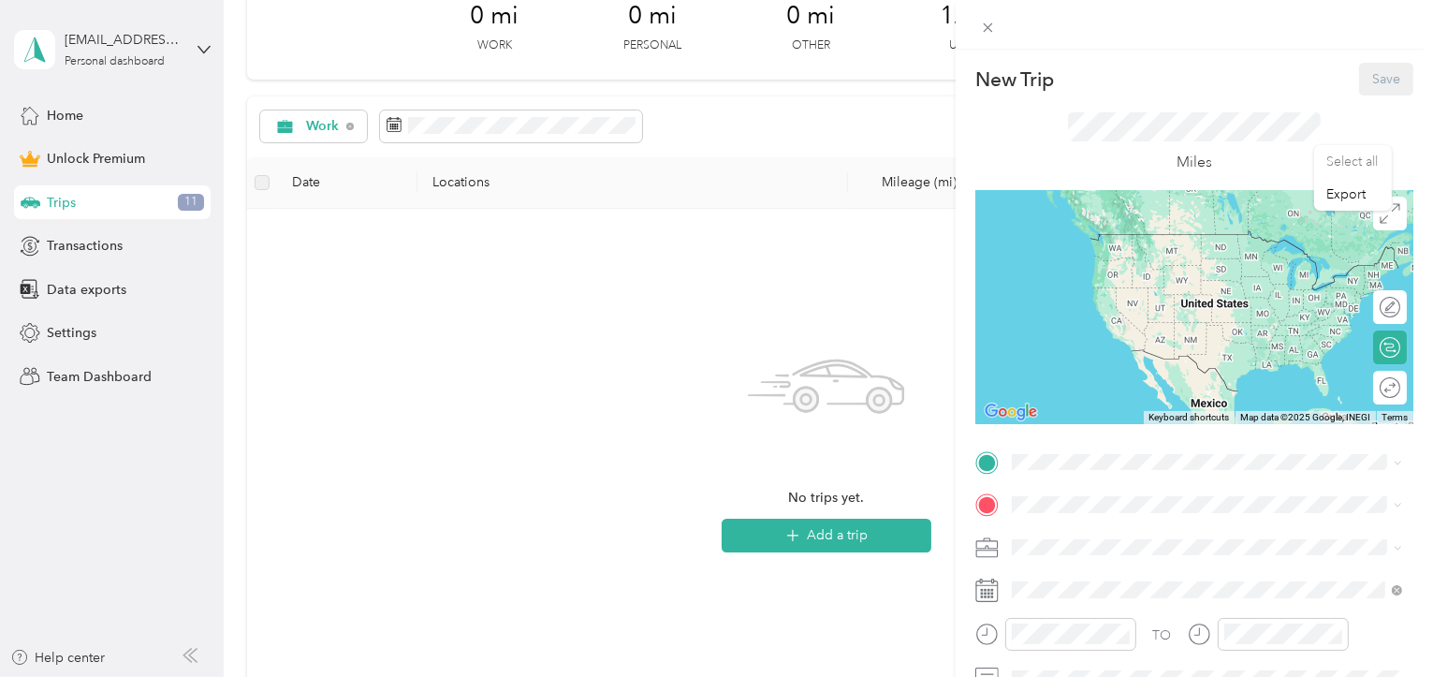
click at [63, 122] on div "New Trip Save This trip cannot be edited because it is either under review, app…" at bounding box center [716, 338] width 1433 height 677
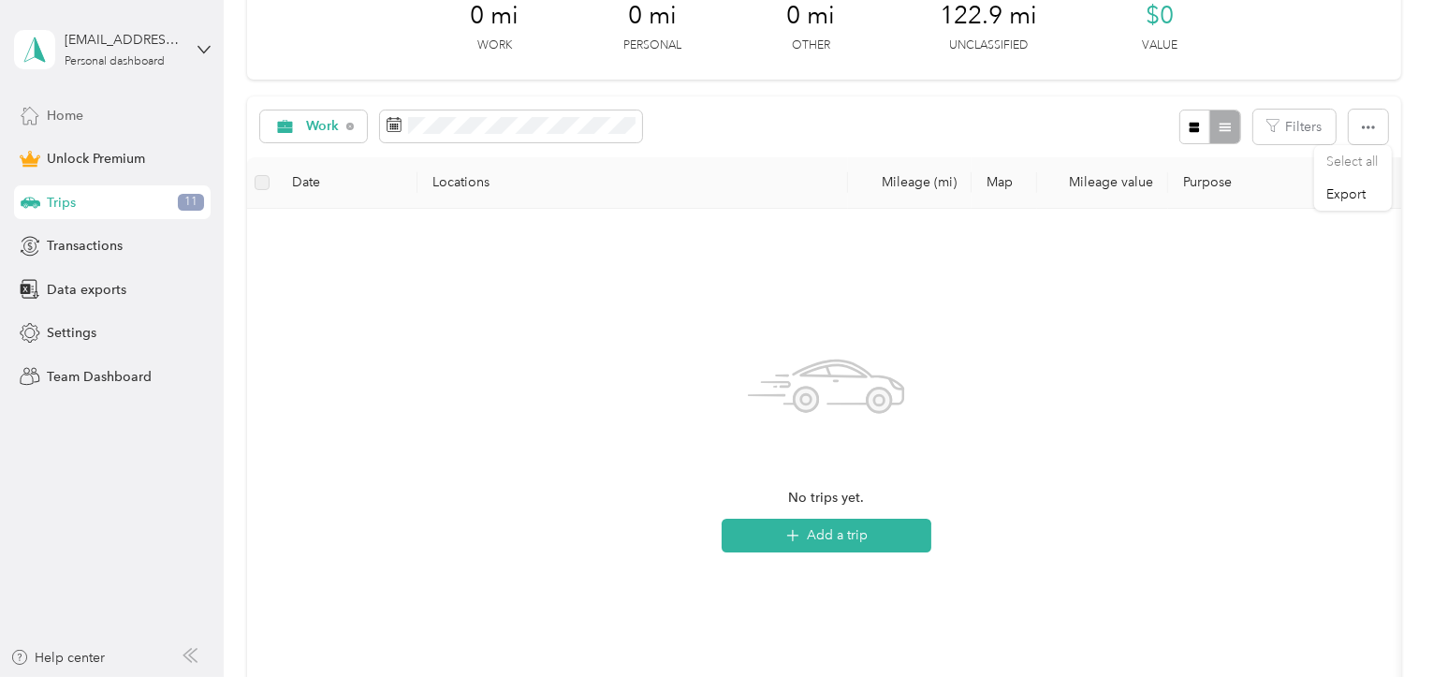
click at [68, 118] on span "Home" at bounding box center [65, 116] width 36 height 20
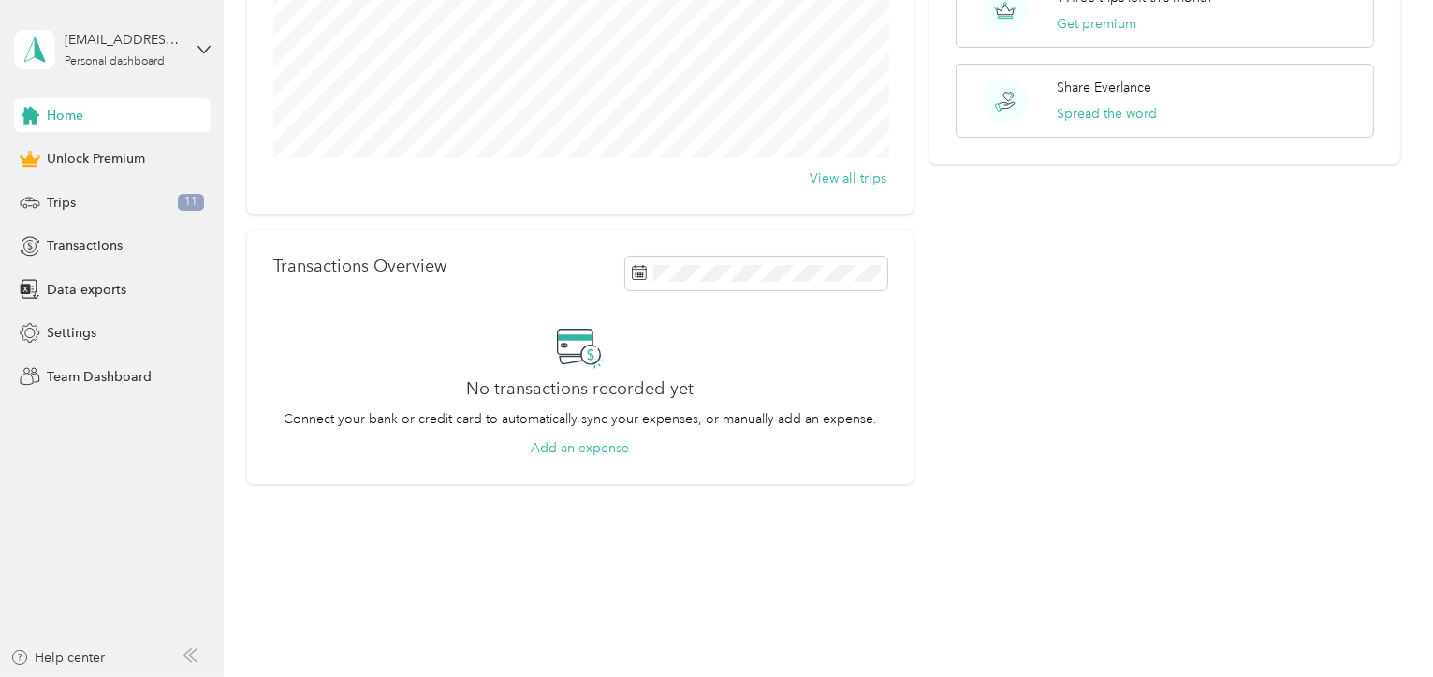
scroll to position [255, 0]
click at [581, 451] on button "Add an expense" at bounding box center [580, 448] width 98 height 20
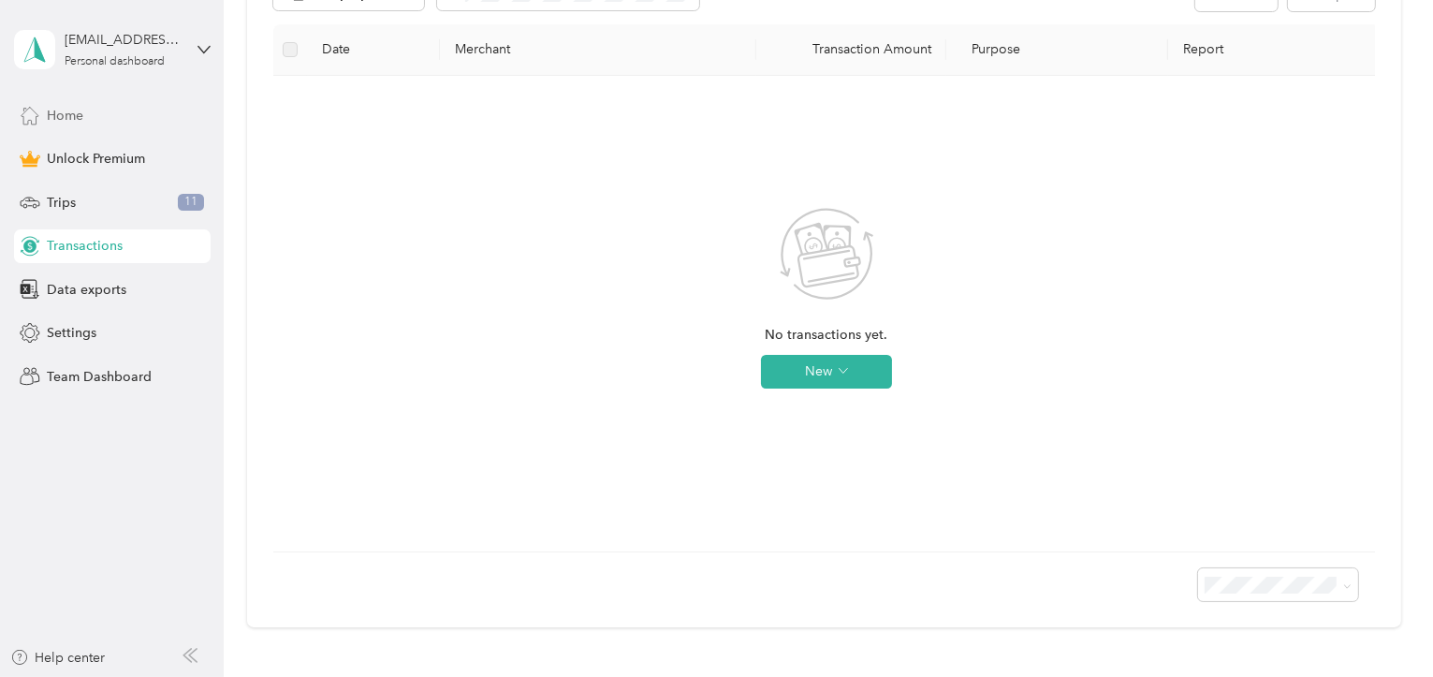
click at [80, 109] on span "Home" at bounding box center [65, 116] width 36 height 20
